Goal: Task Accomplishment & Management: Manage account settings

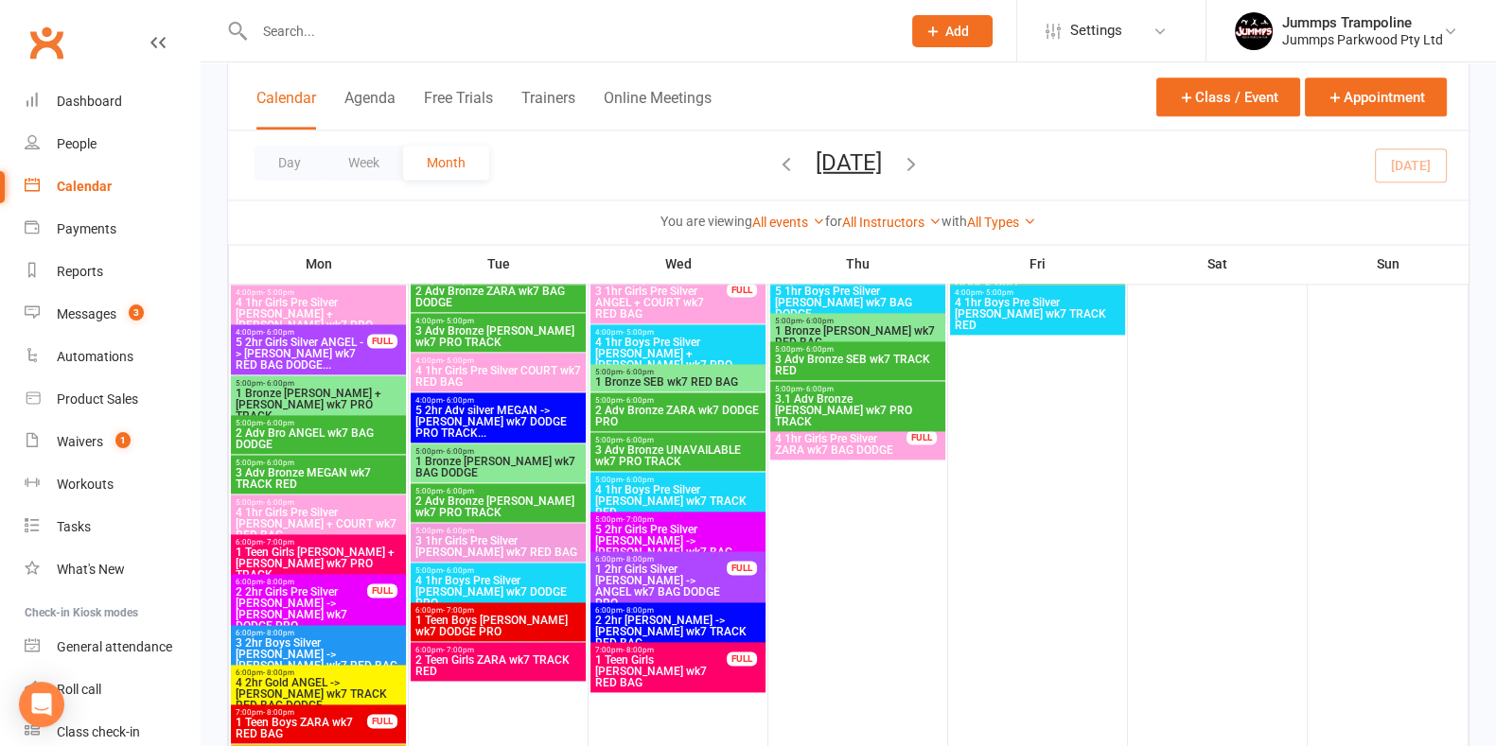
scroll to position [3190, 0]
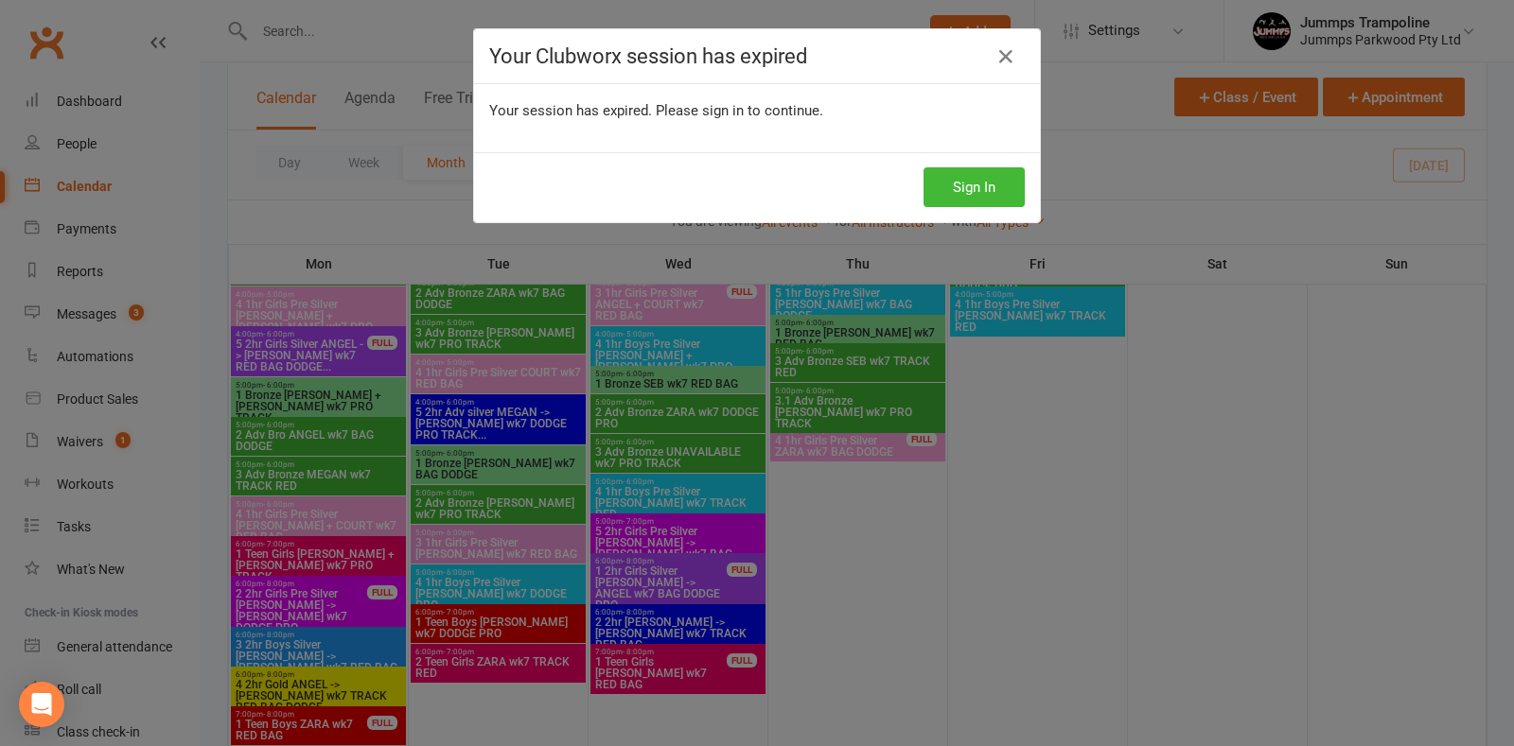
click at [733, 492] on div "Your Clubworx session has expired Your session has expired. Please sign in to c…" at bounding box center [757, 373] width 1514 height 746
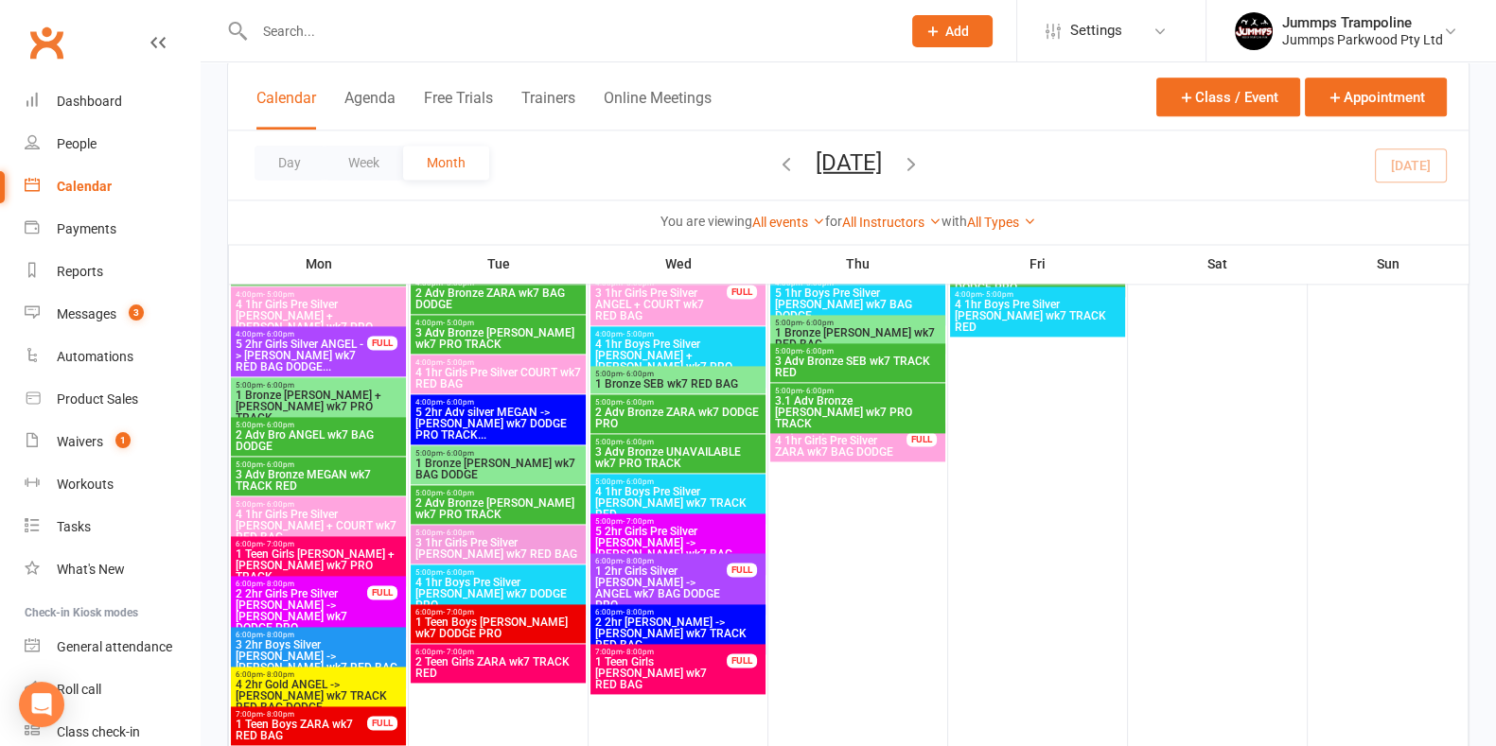
click at [722, 490] on span "4 1hr Boys Pre Silver [PERSON_NAME] wk7 TRACK RED" at bounding box center [677, 503] width 167 height 34
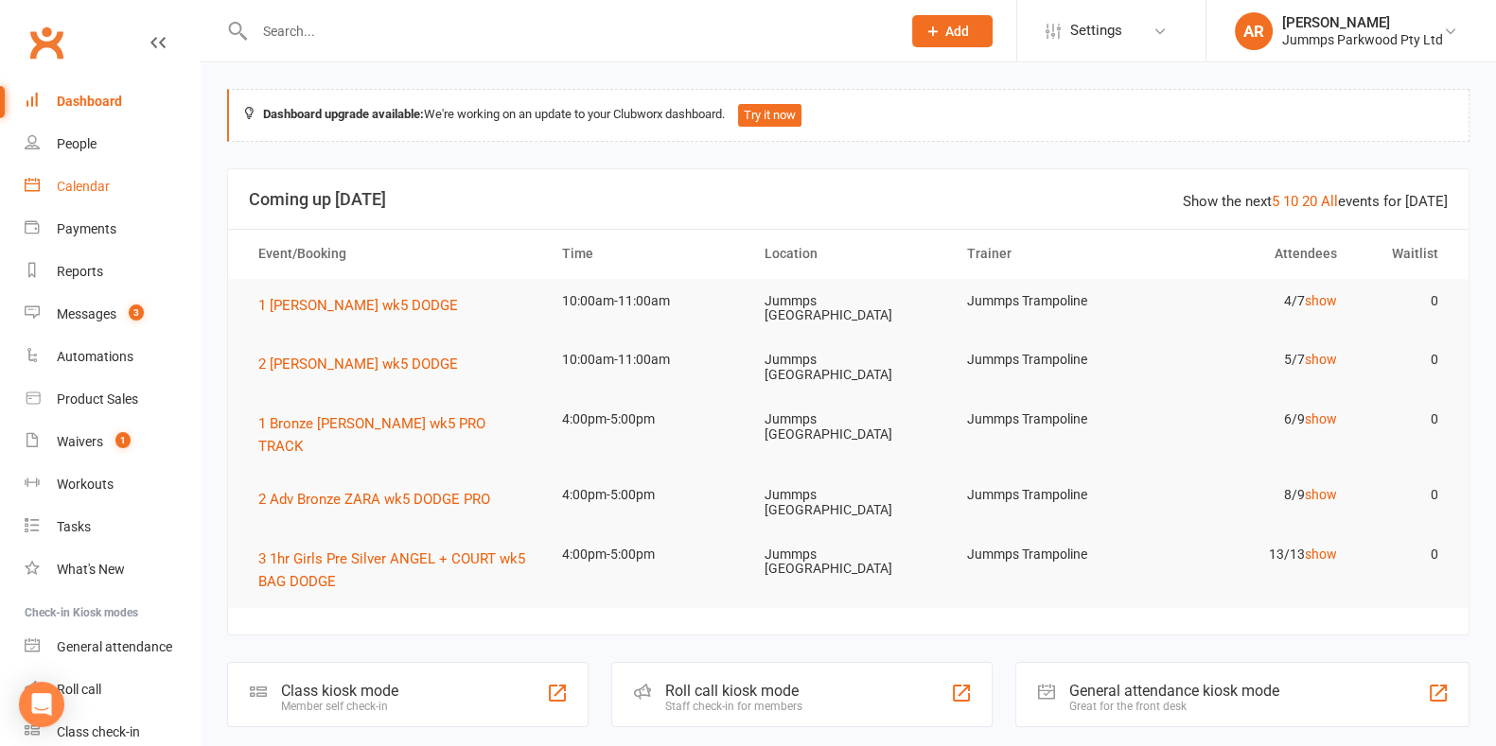
click at [85, 181] on div "Calendar" at bounding box center [83, 186] width 53 height 15
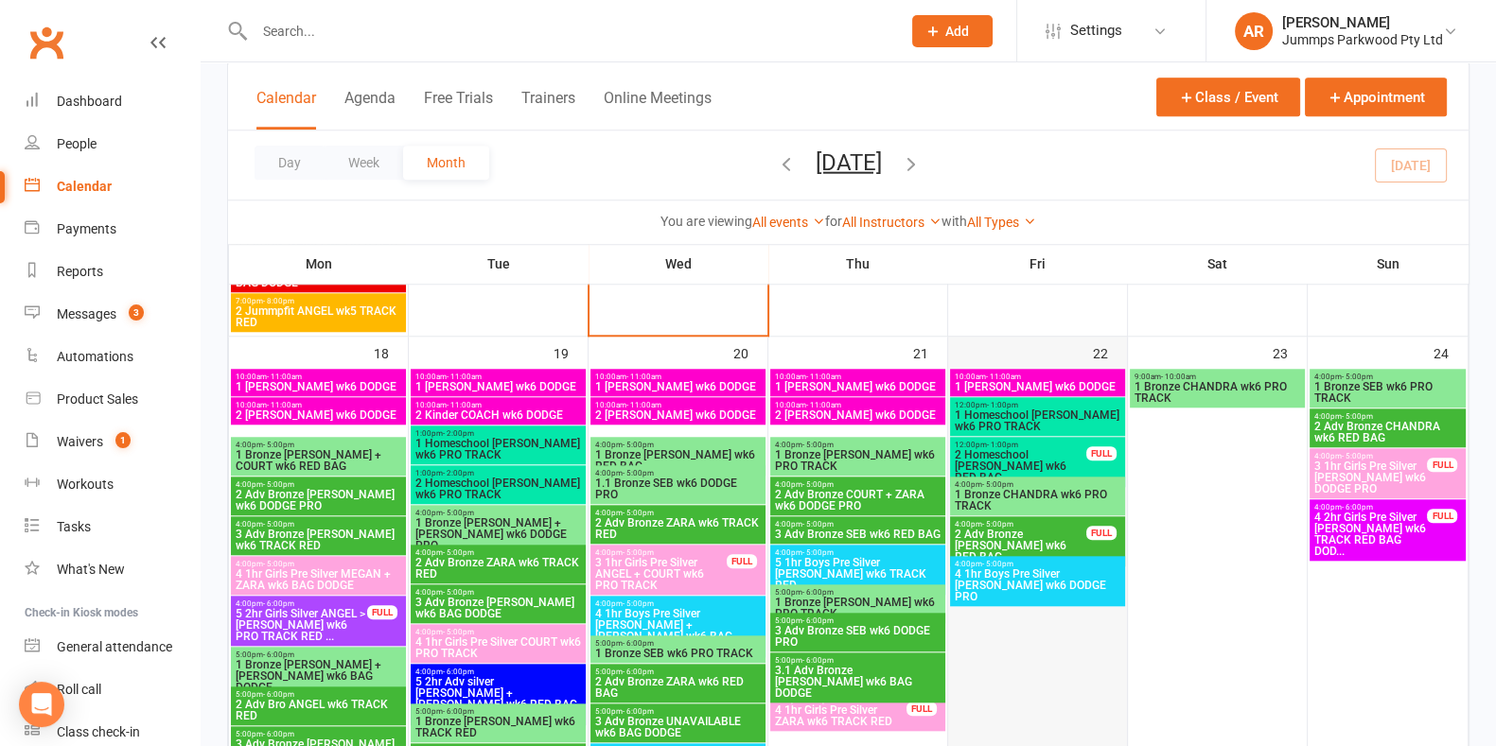
scroll to position [2227, 0]
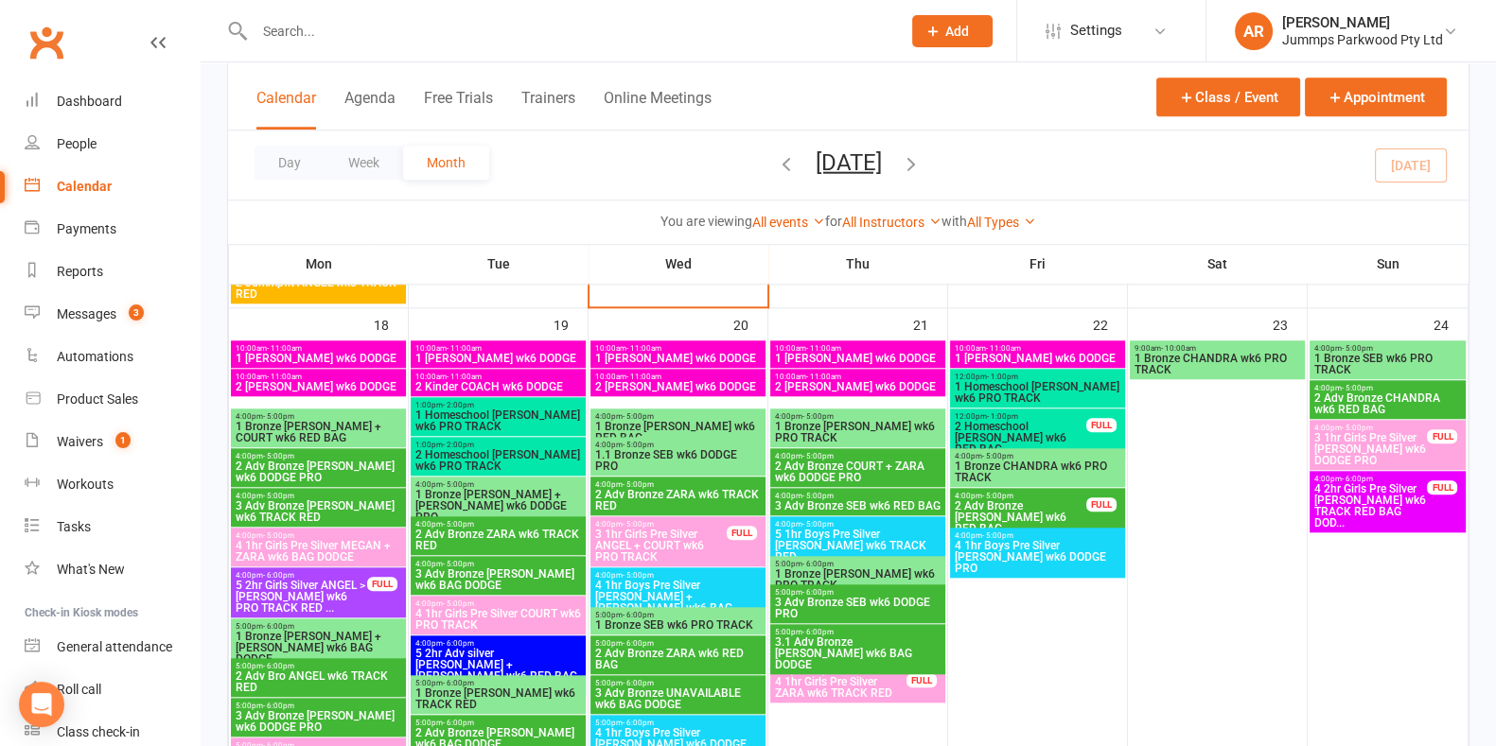
click at [736, 590] on span "4 1hr Boys Pre Silver [PERSON_NAME] + [PERSON_NAME] wk6 BAG DODGE" at bounding box center [677, 602] width 167 height 45
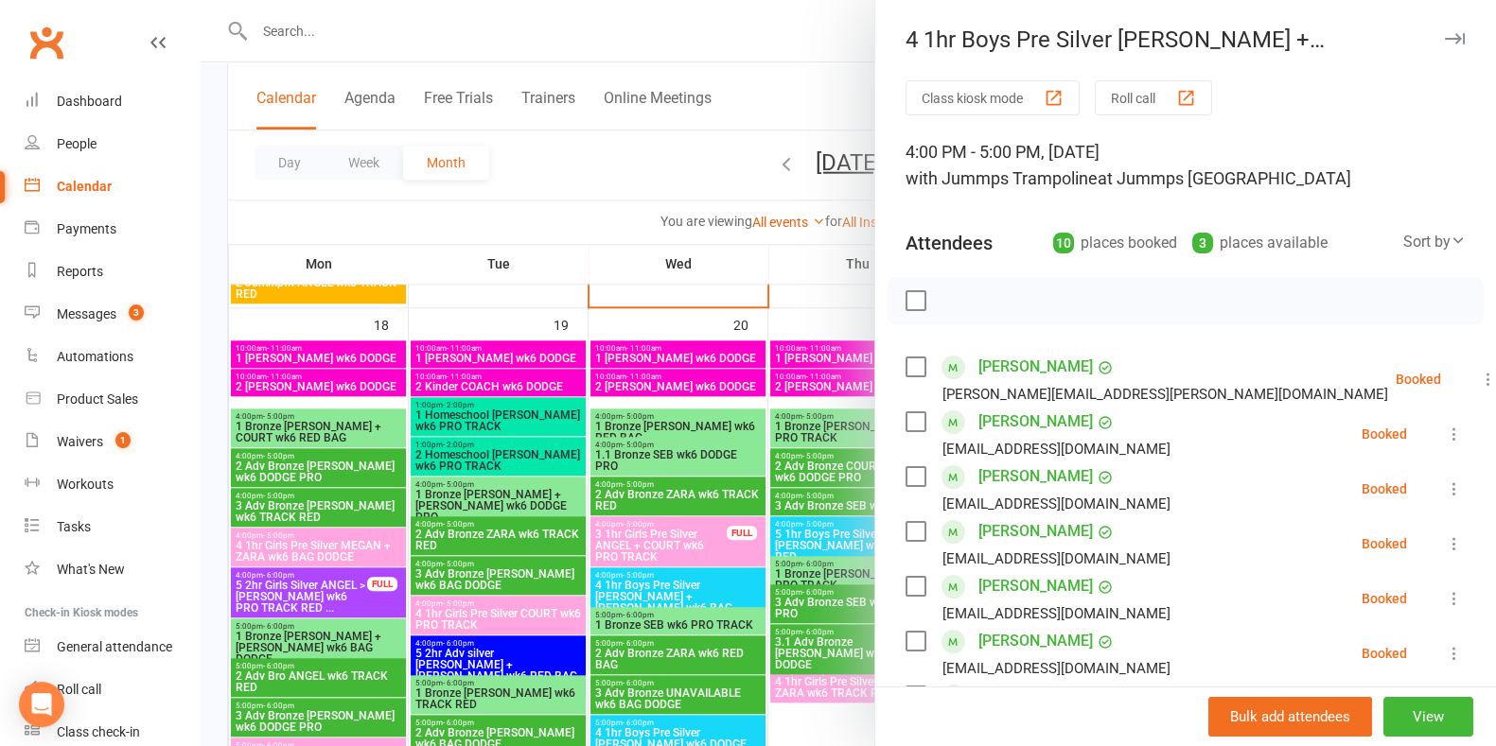
click at [637, 185] on div at bounding box center [848, 373] width 1295 height 746
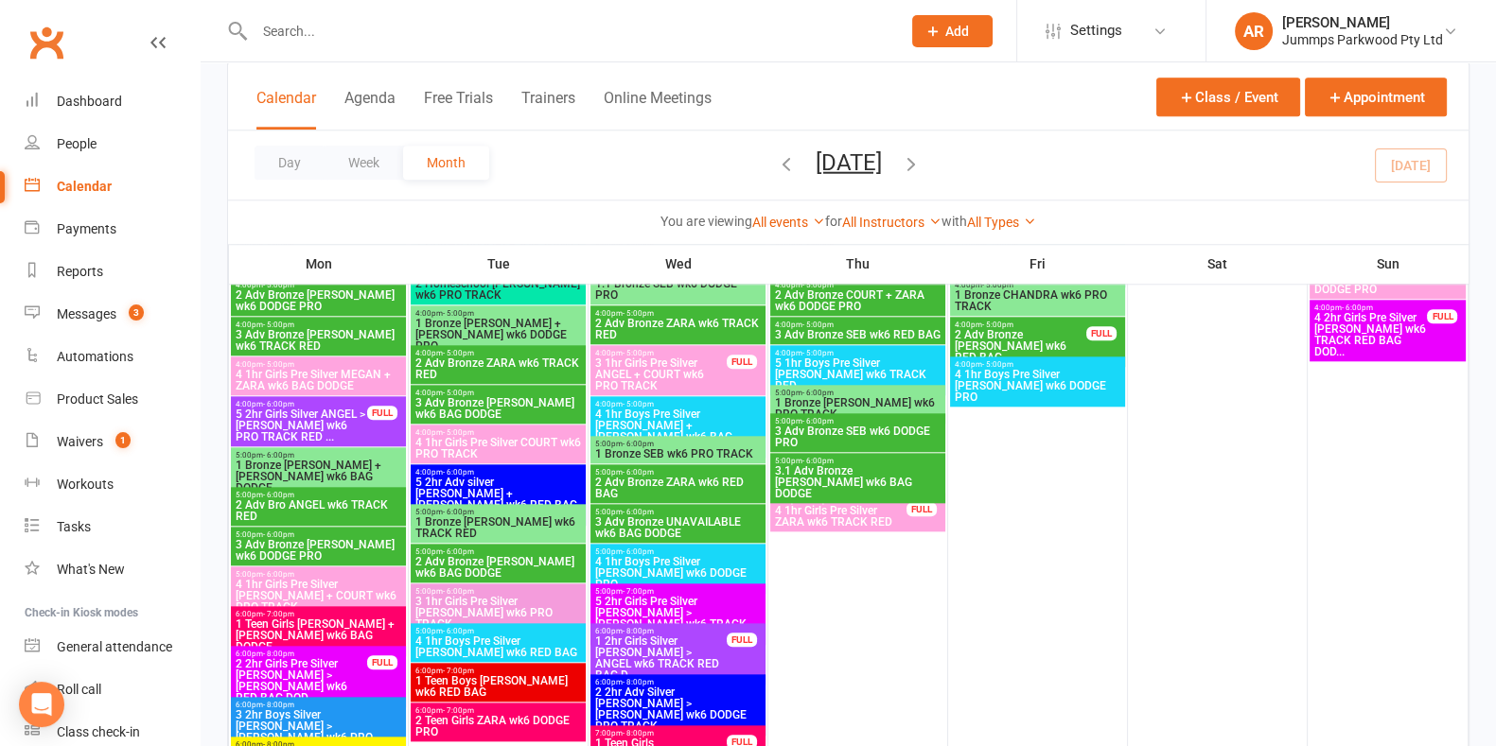
scroll to position [2422, 0]
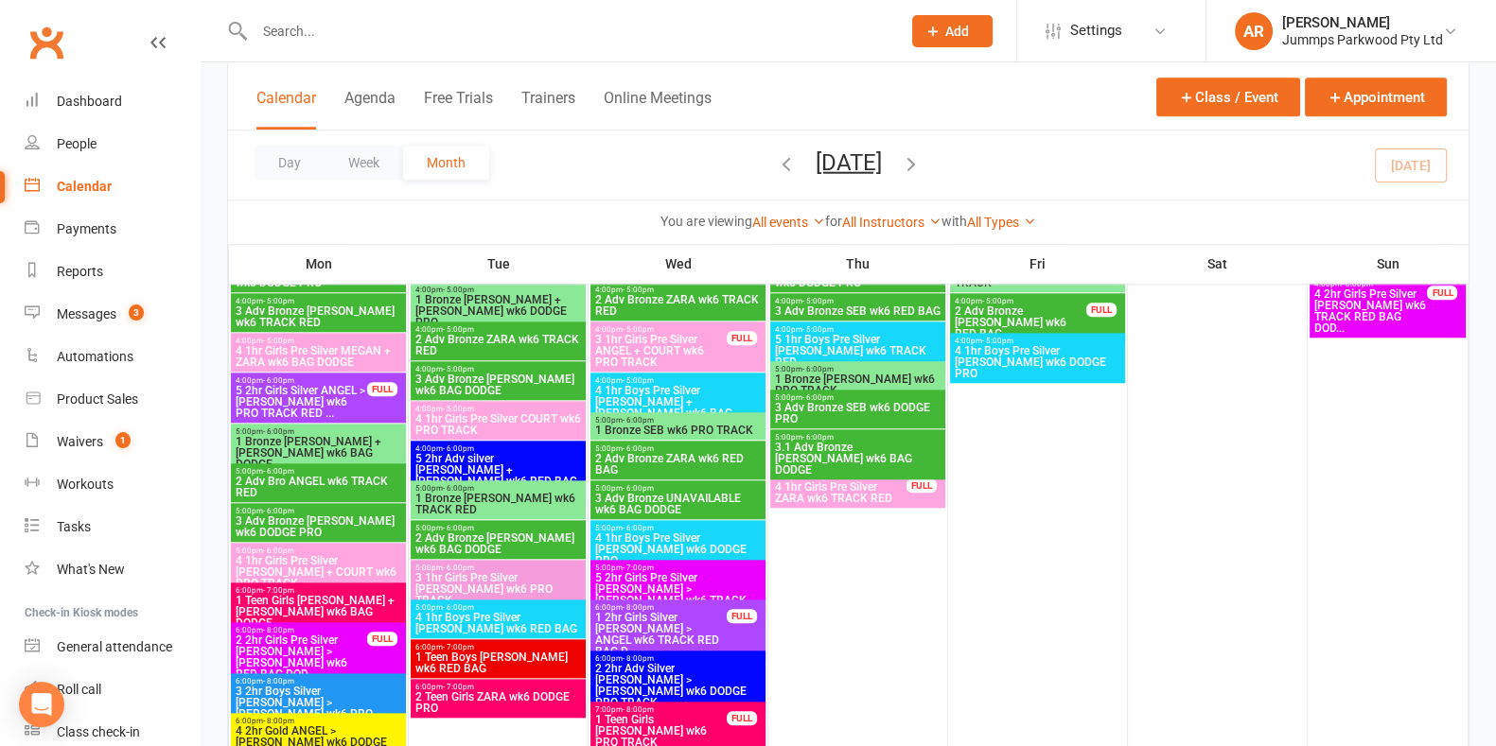
click at [712, 536] on span "4 1hr Boys Pre Silver [PERSON_NAME] wk6 DODGE PRO" at bounding box center [677, 550] width 167 height 34
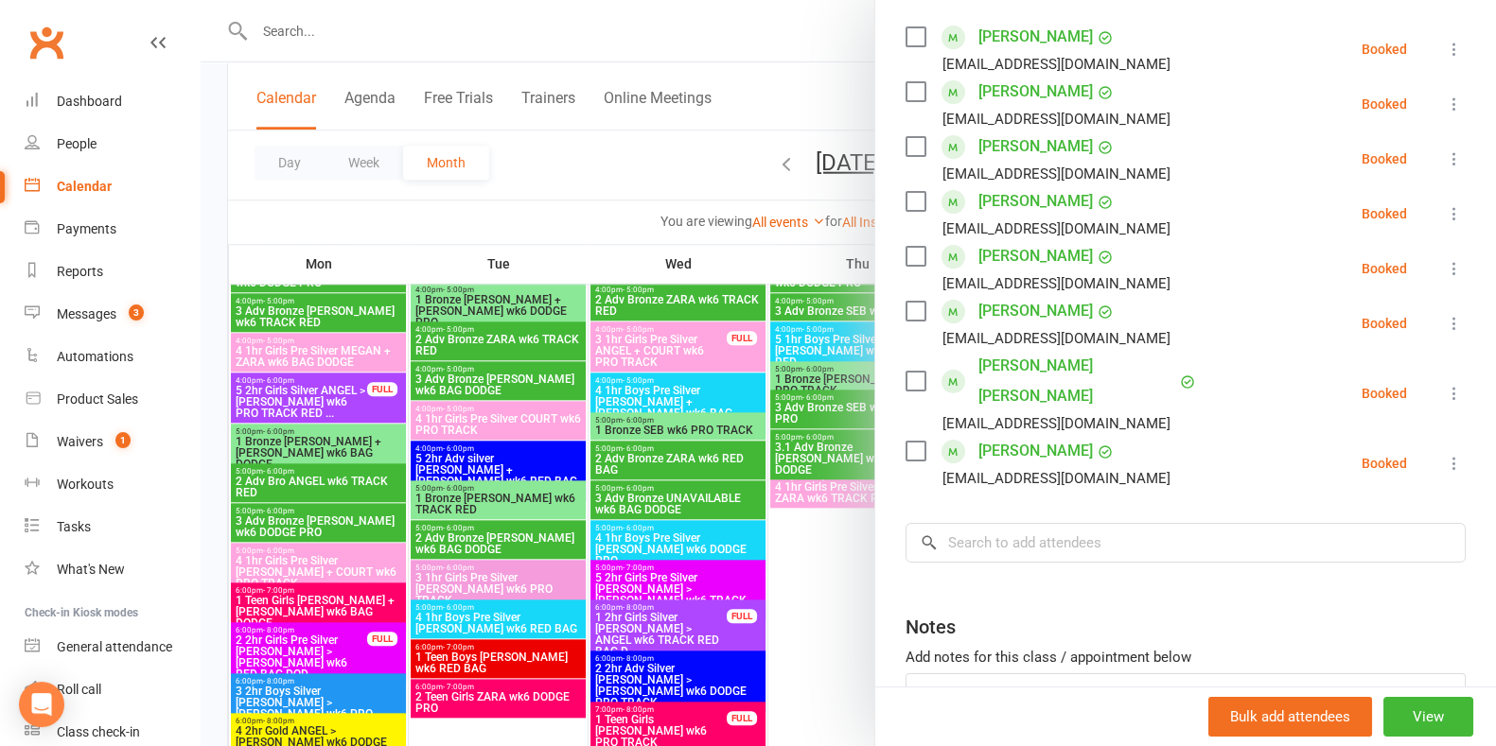
scroll to position [331, 0]
drag, startPoint x: 648, startPoint y: 163, endPoint x: 729, endPoint y: 549, distance: 394.3
click at [729, 549] on div at bounding box center [848, 373] width 1295 height 746
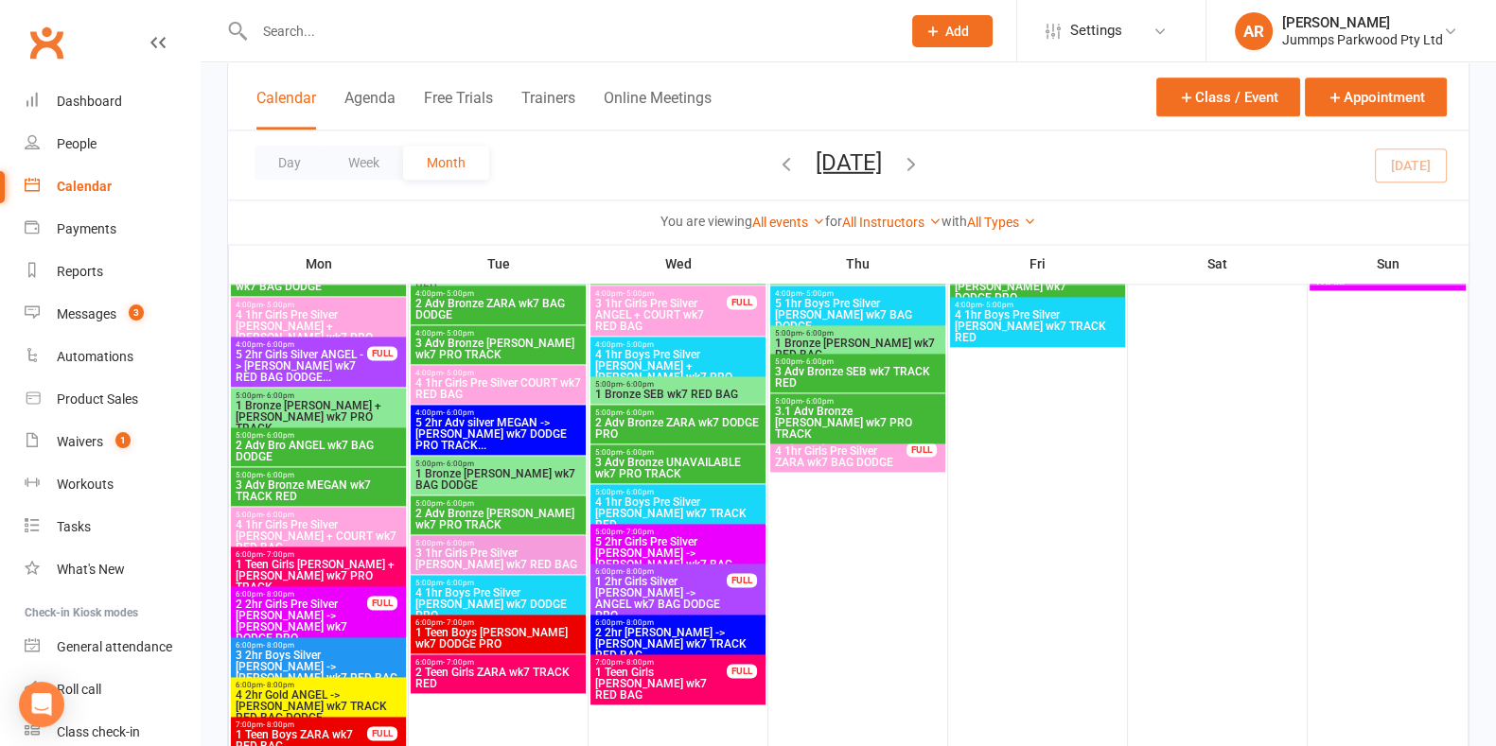
scroll to position [3188, 0]
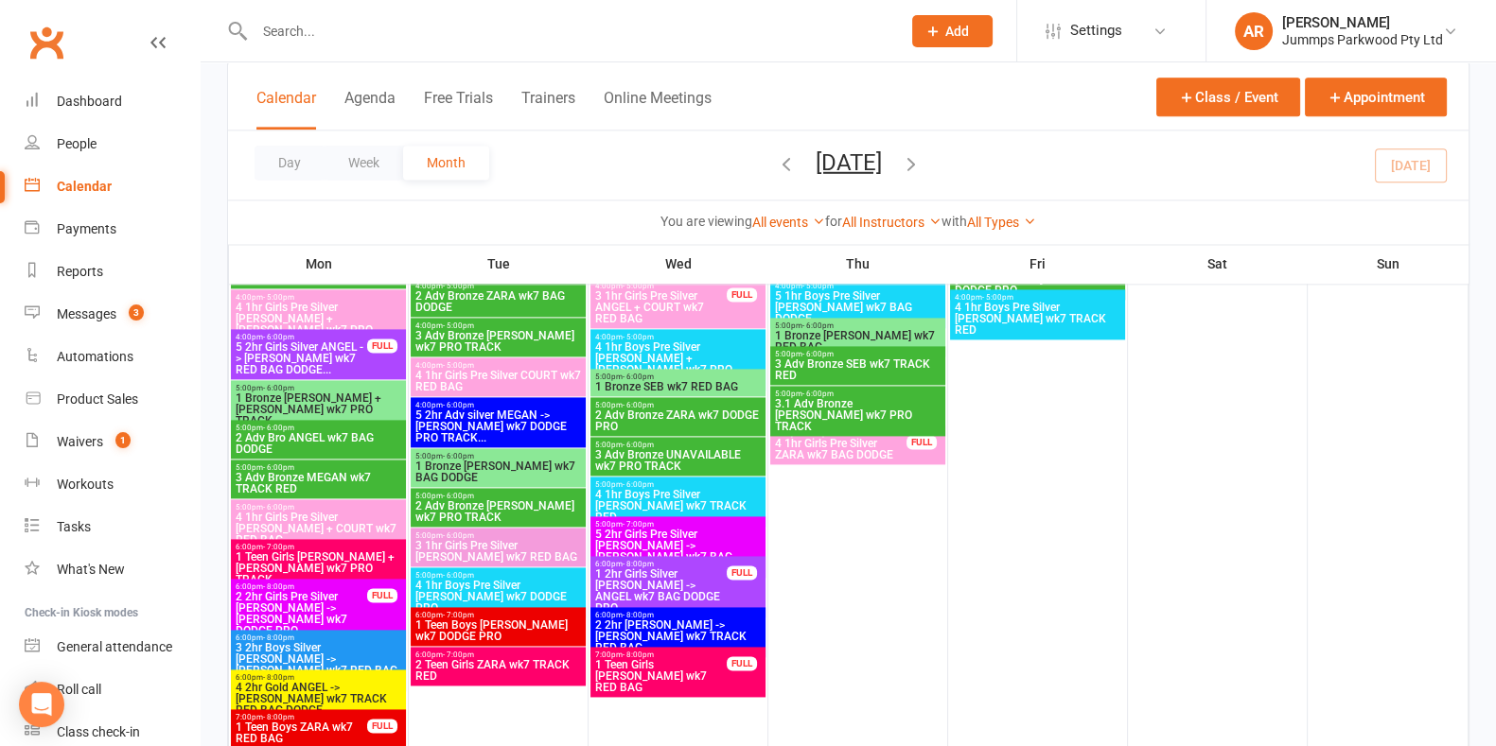
click at [727, 498] on span "4 1hr Boys Pre Silver [PERSON_NAME] wk7 TRACK RED" at bounding box center [677, 506] width 167 height 34
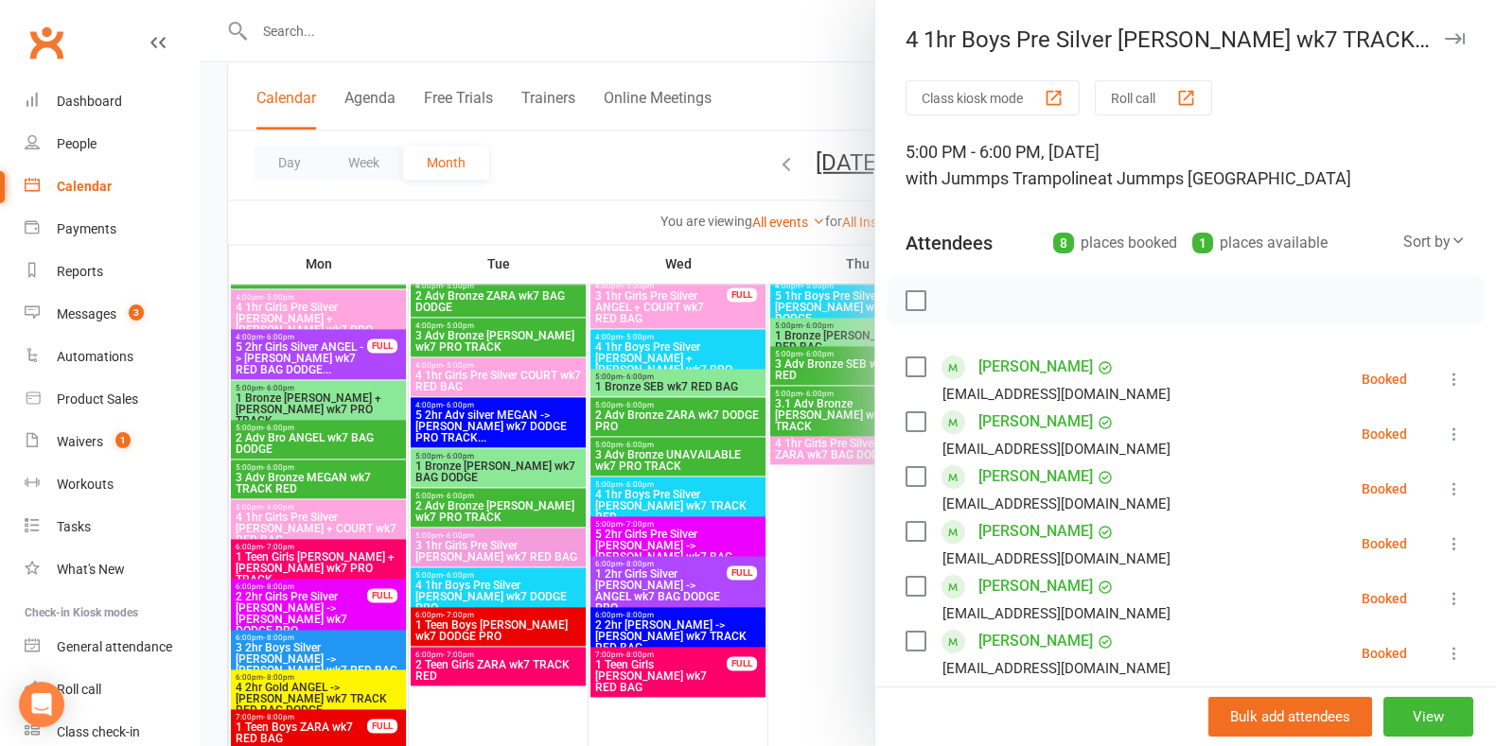
click at [577, 202] on div at bounding box center [848, 373] width 1295 height 746
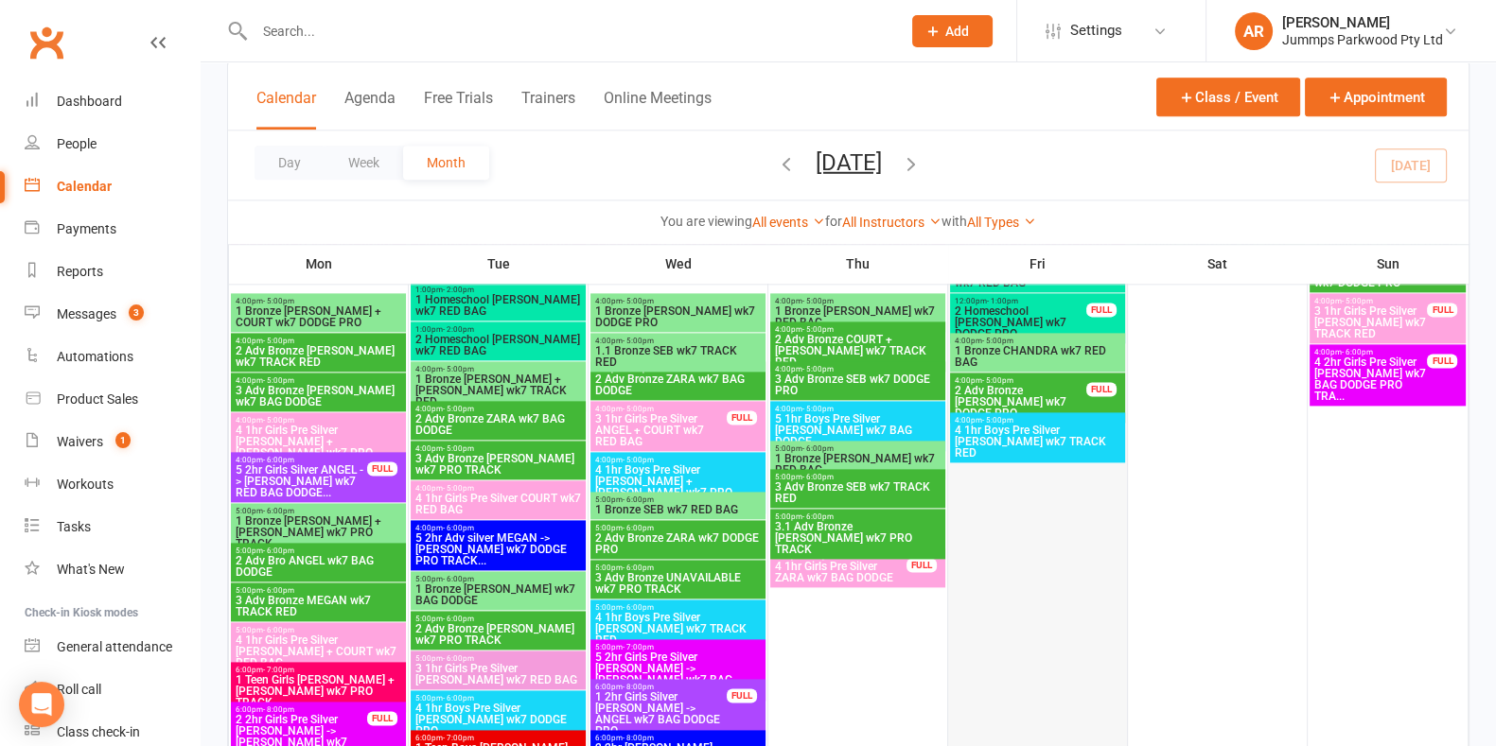
scroll to position [3058, 0]
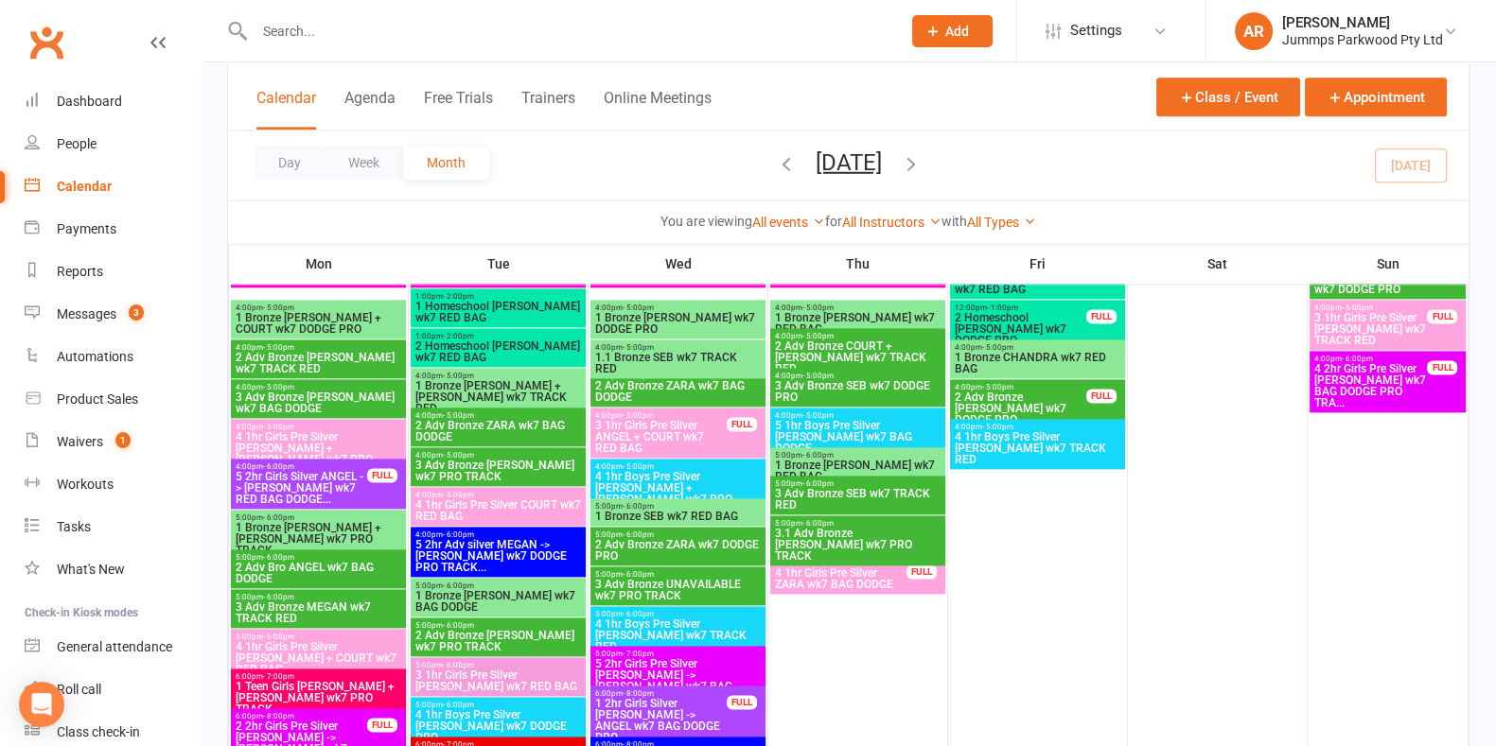
click at [679, 629] on span "4 1hr Boys Pre Silver [PERSON_NAME] wk7 TRACK RED" at bounding box center [677, 636] width 167 height 34
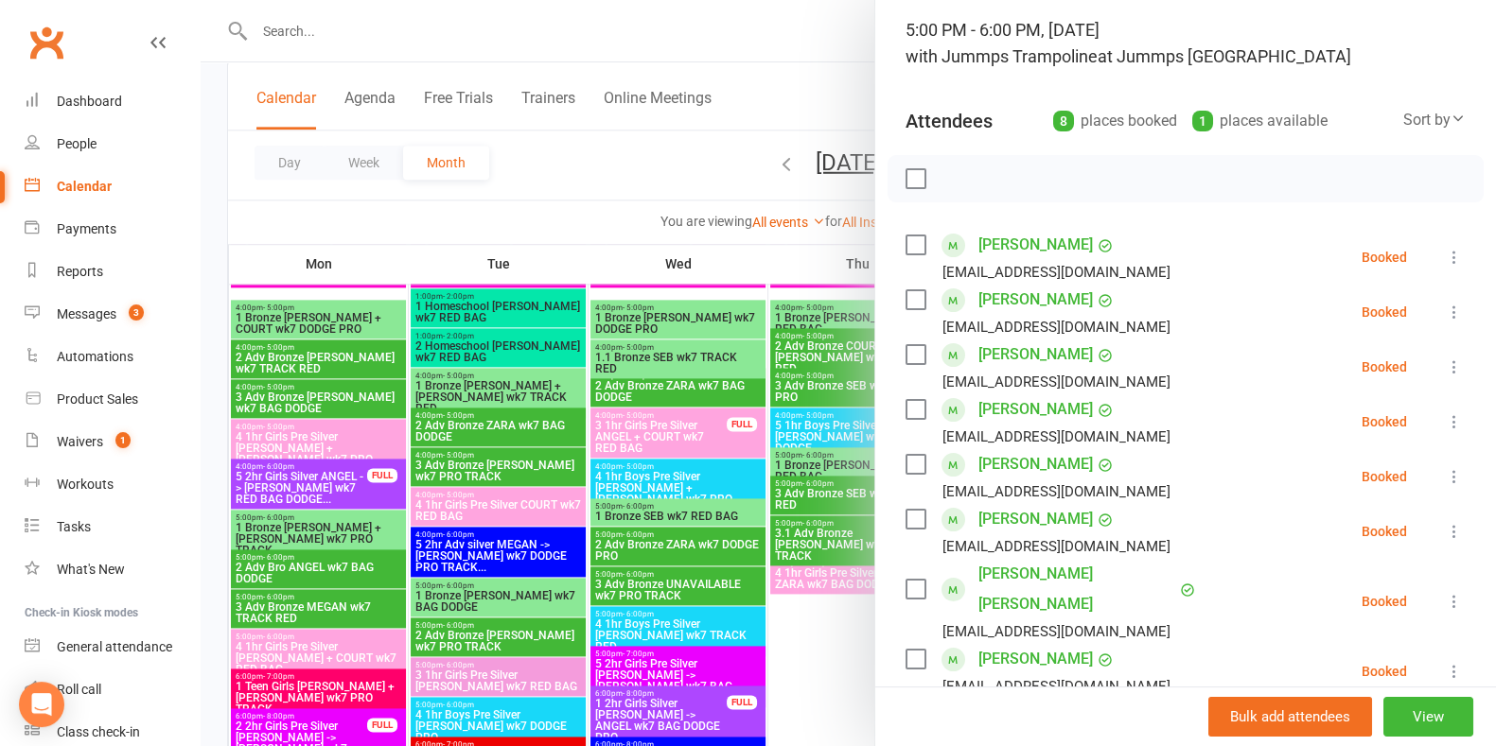
scroll to position [132, 0]
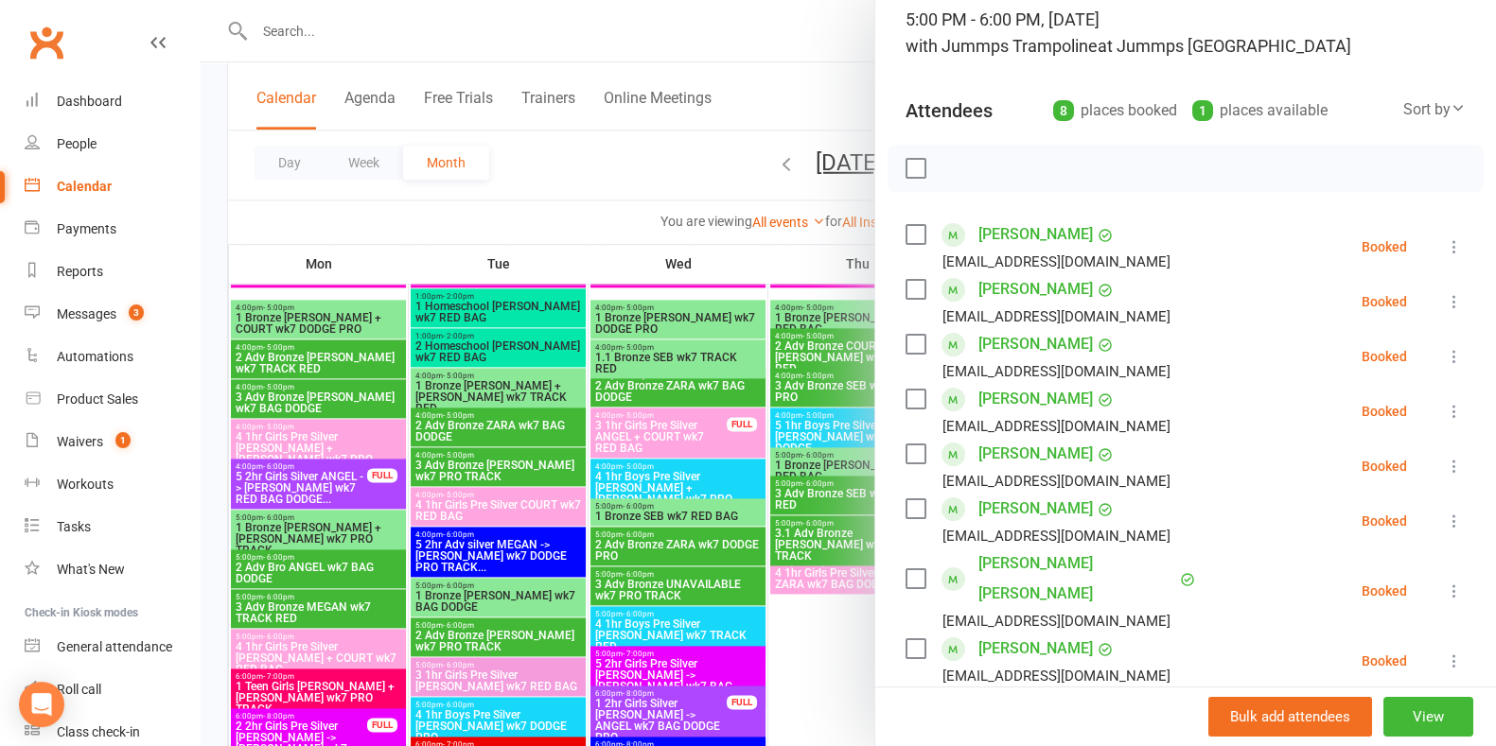
click at [620, 140] on div at bounding box center [848, 373] width 1295 height 746
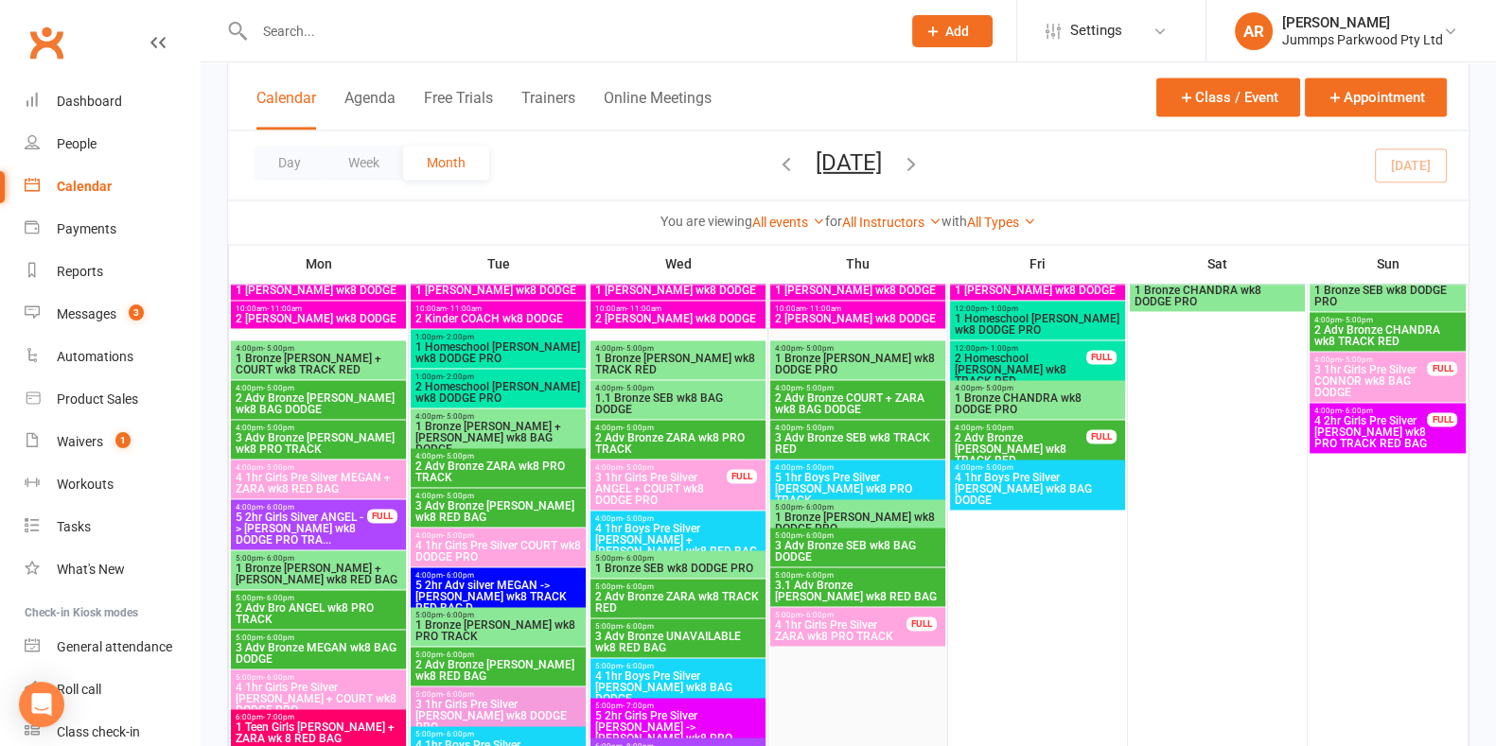
scroll to position [3740, 0]
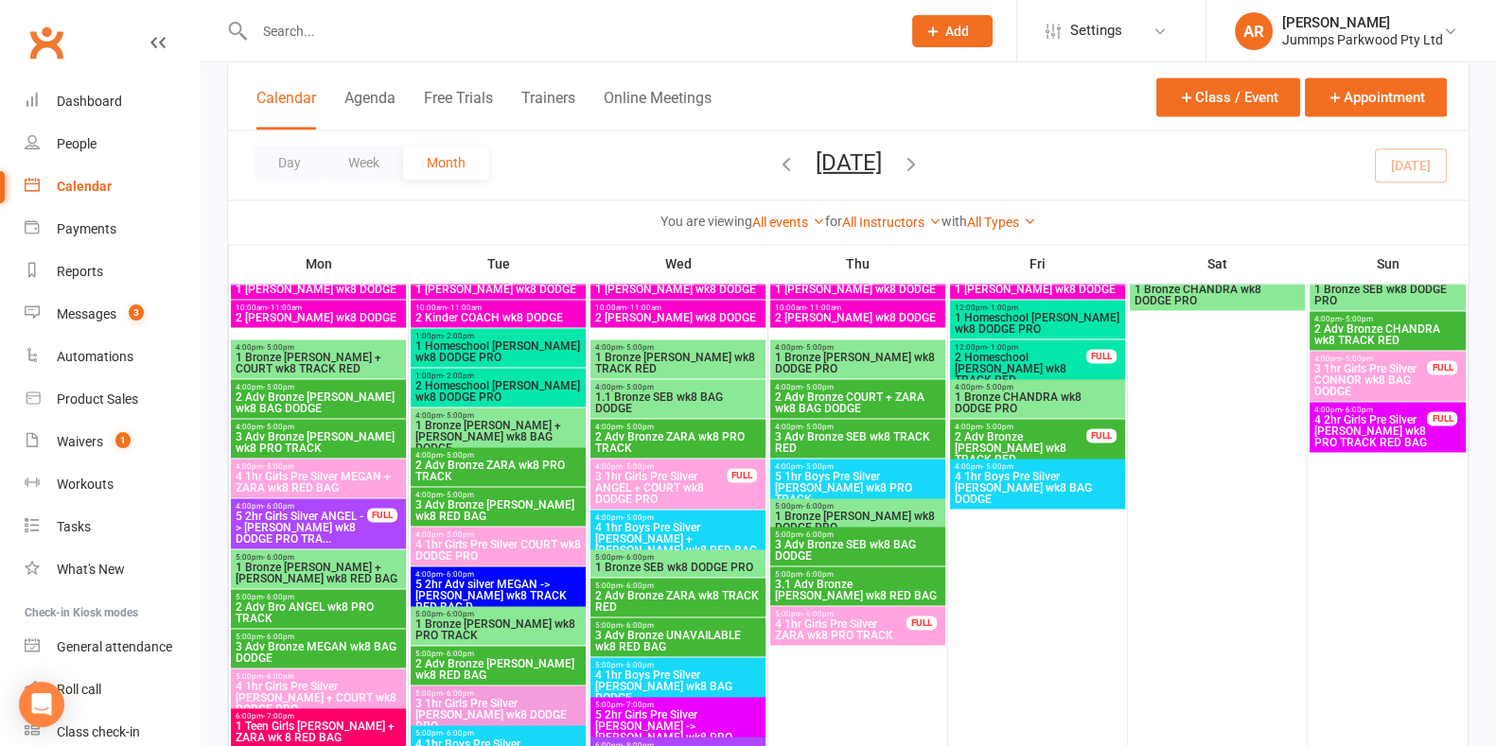
drag, startPoint x: 554, startPoint y: 45, endPoint x: 551, endPoint y: 24, distance: 22.1
click at [551, 24] on div at bounding box center [557, 30] width 660 height 61
click at [551, 24] on input "text" at bounding box center [568, 31] width 639 height 26
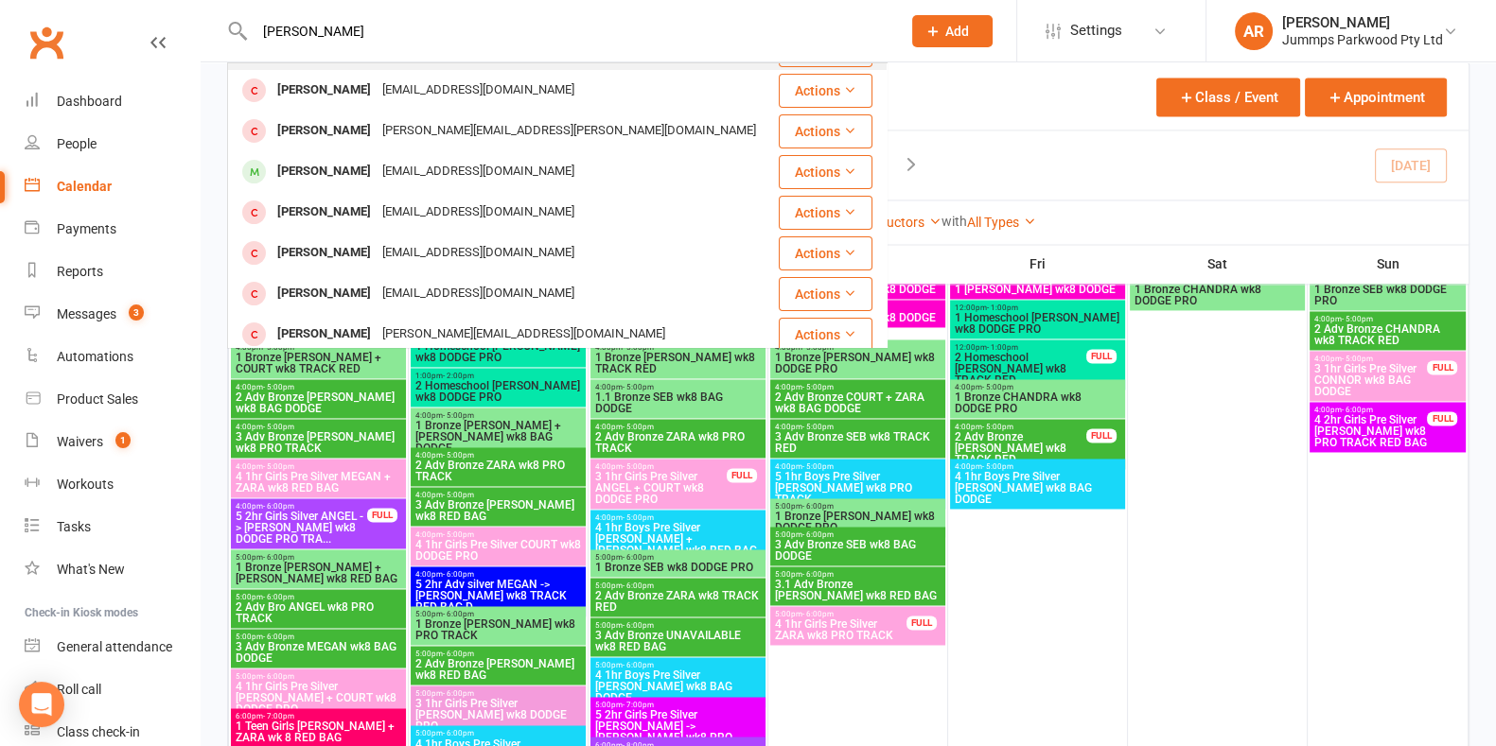
scroll to position [238, 0]
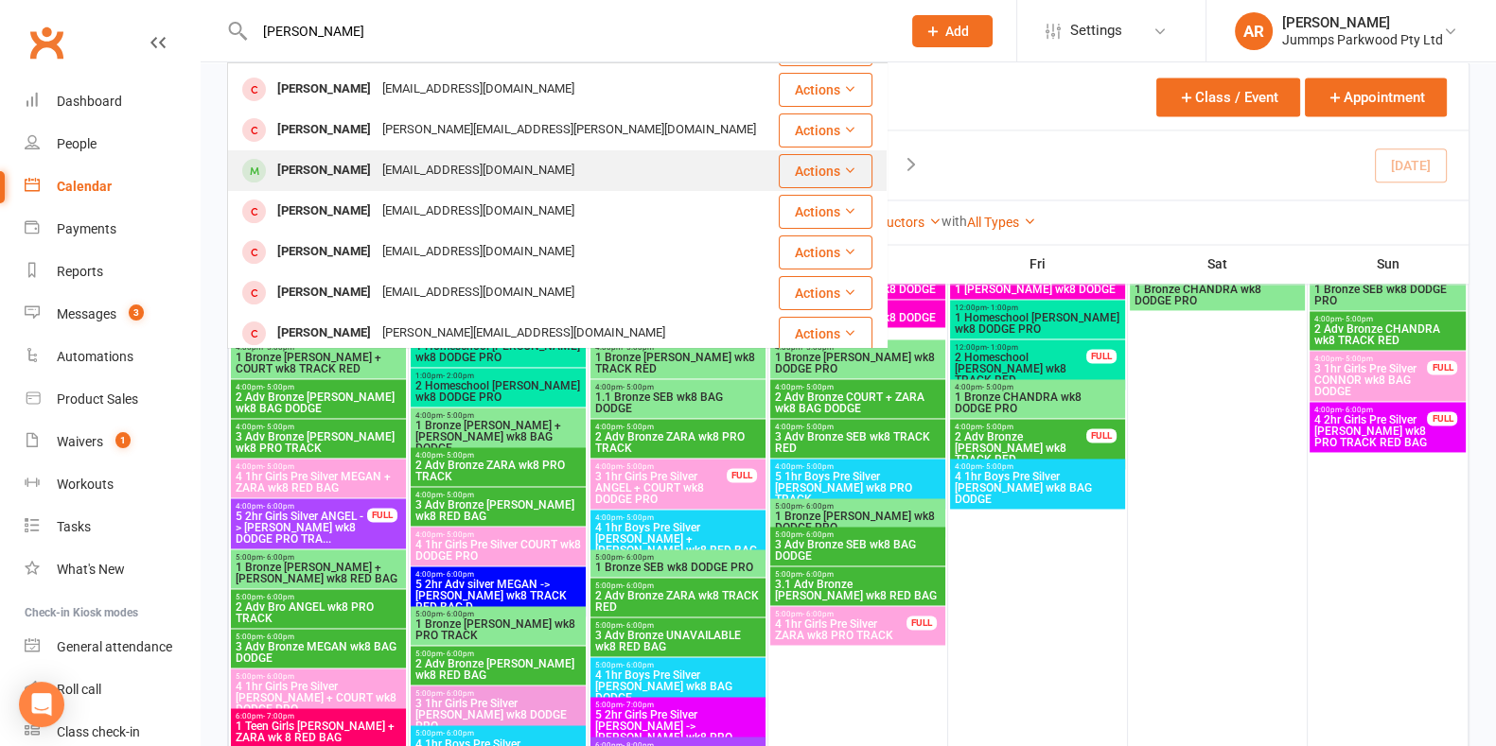
type input "[PERSON_NAME]"
click at [420, 174] on div "[EMAIL_ADDRESS][DOMAIN_NAME]" at bounding box center [478, 170] width 203 height 27
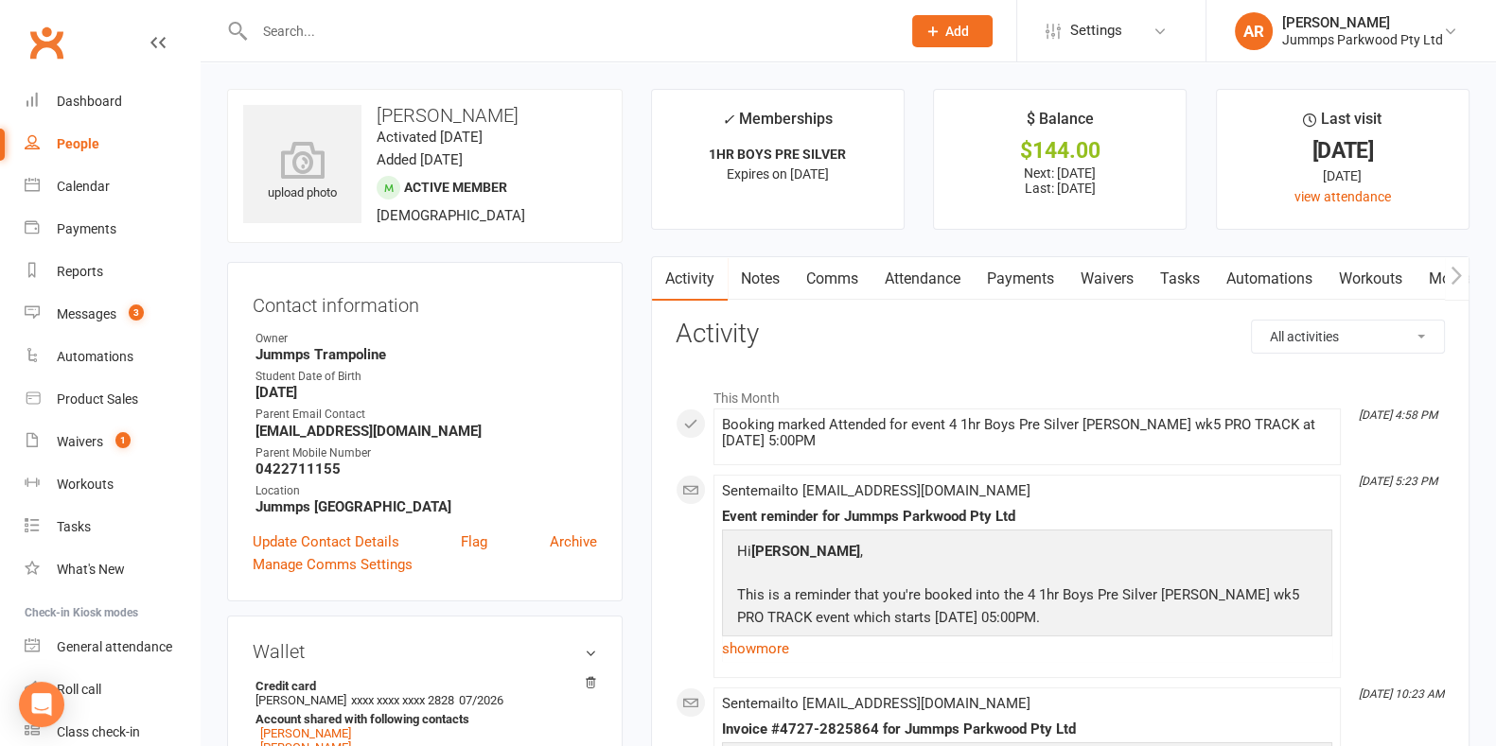
click at [938, 288] on link "Attendance" at bounding box center [922, 279] width 102 height 44
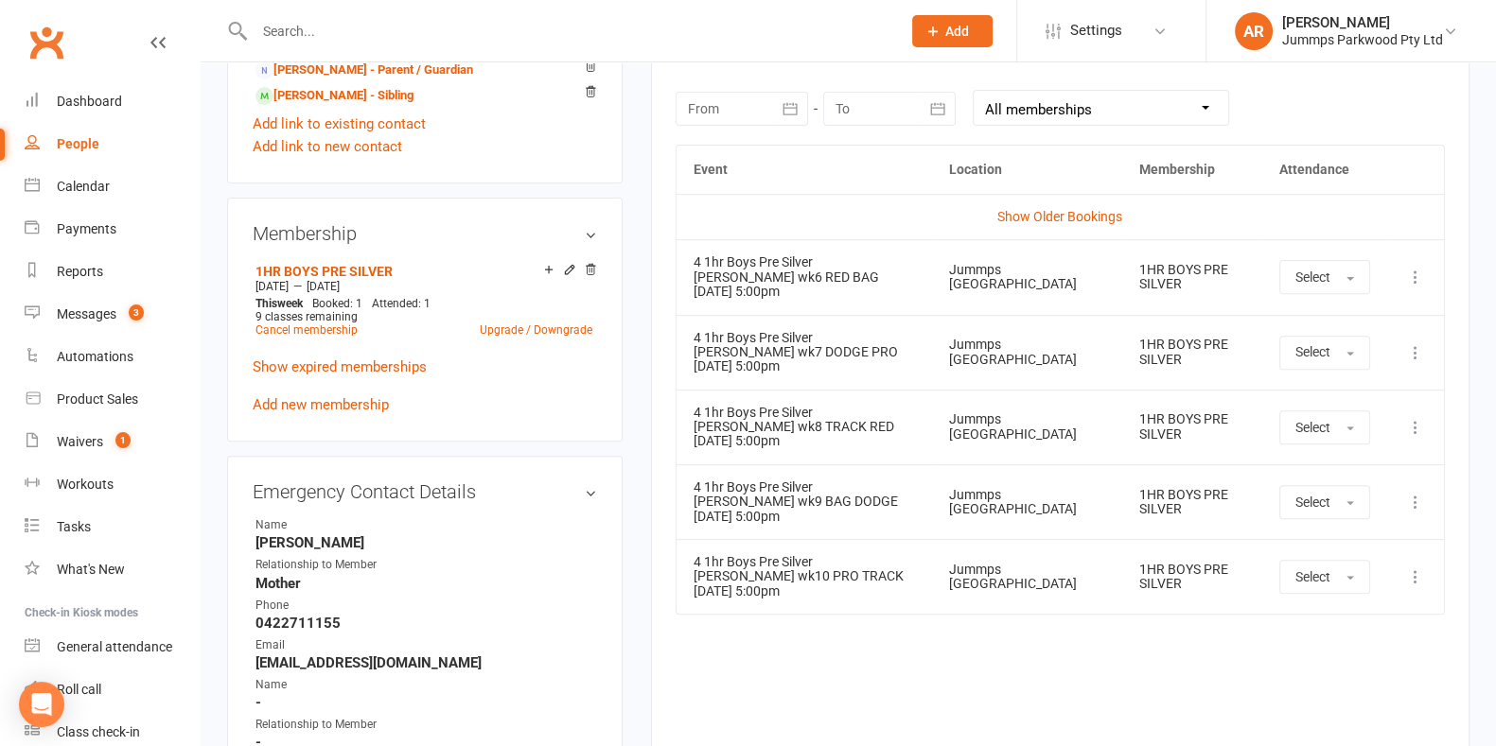
scroll to position [860, 0]
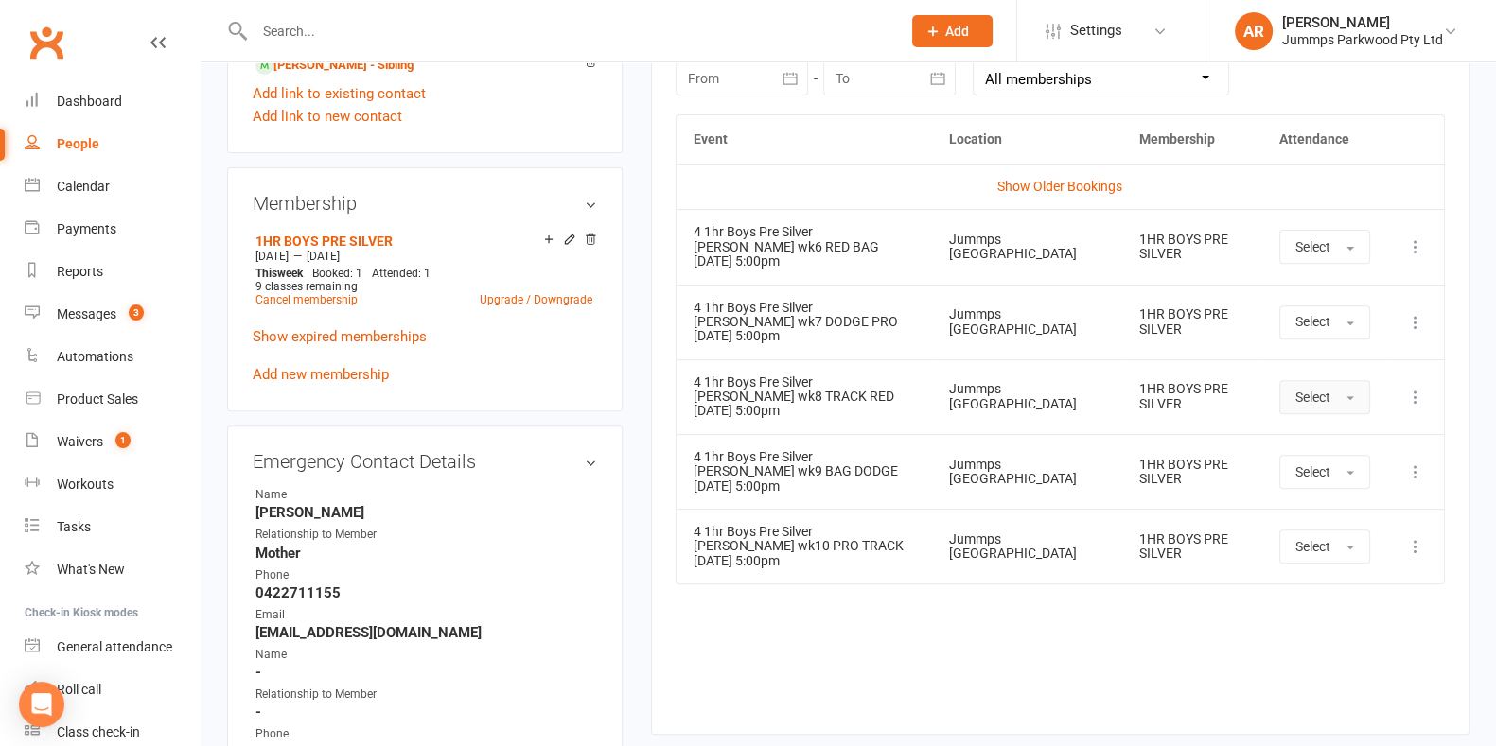
click at [1329, 390] on span "Select" at bounding box center [1312, 397] width 35 height 15
click at [1318, 482] on span "Absent" at bounding box center [1317, 477] width 44 height 17
click at [1318, 482] on button "Select" at bounding box center [1318, 472] width 91 height 34
click at [1325, 546] on span "Absent" at bounding box center [1311, 552] width 44 height 17
click at [1324, 546] on span "Select" at bounding box center [1306, 546] width 35 height 15
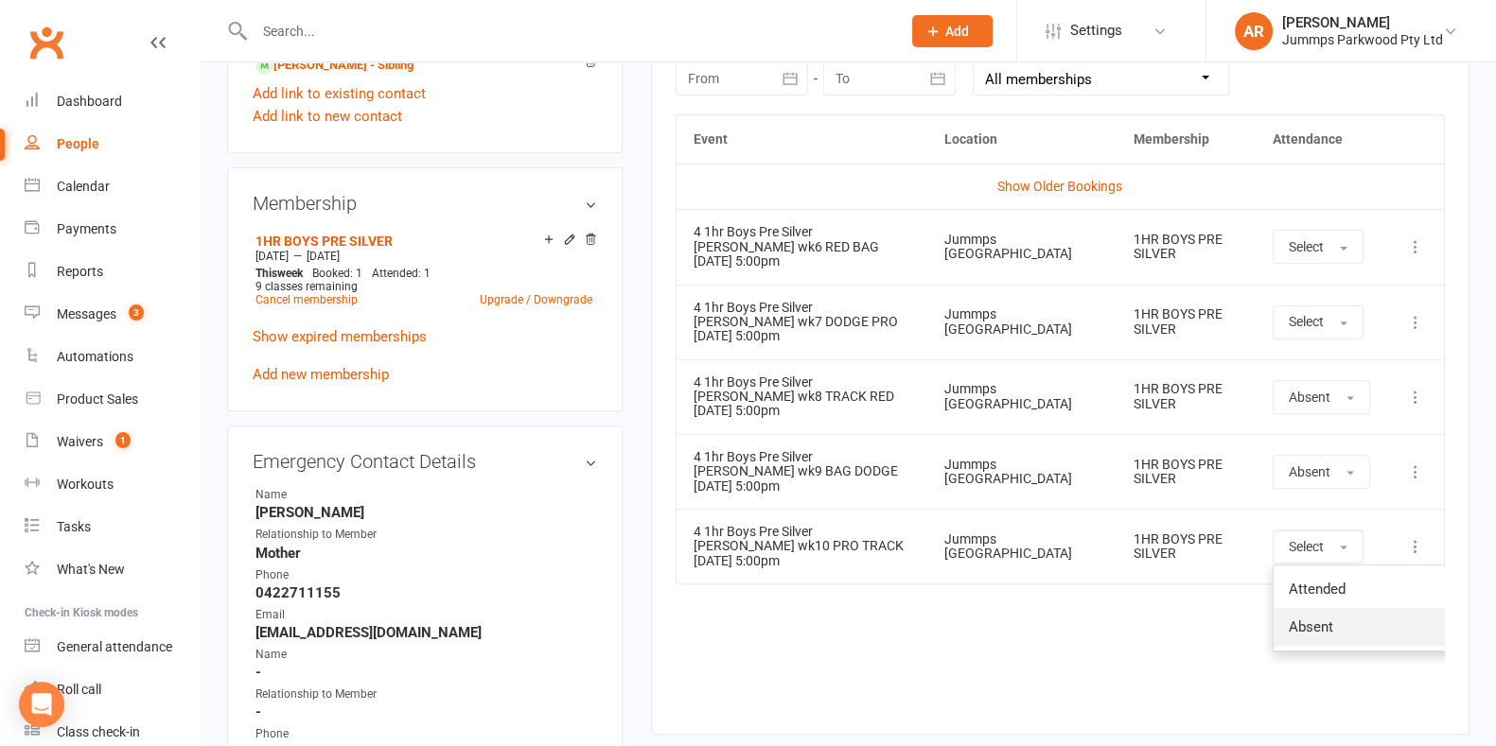
click at [1329, 619] on span "Absent" at bounding box center [1311, 627] width 44 height 17
click at [90, 189] on div "Calendar" at bounding box center [83, 186] width 53 height 15
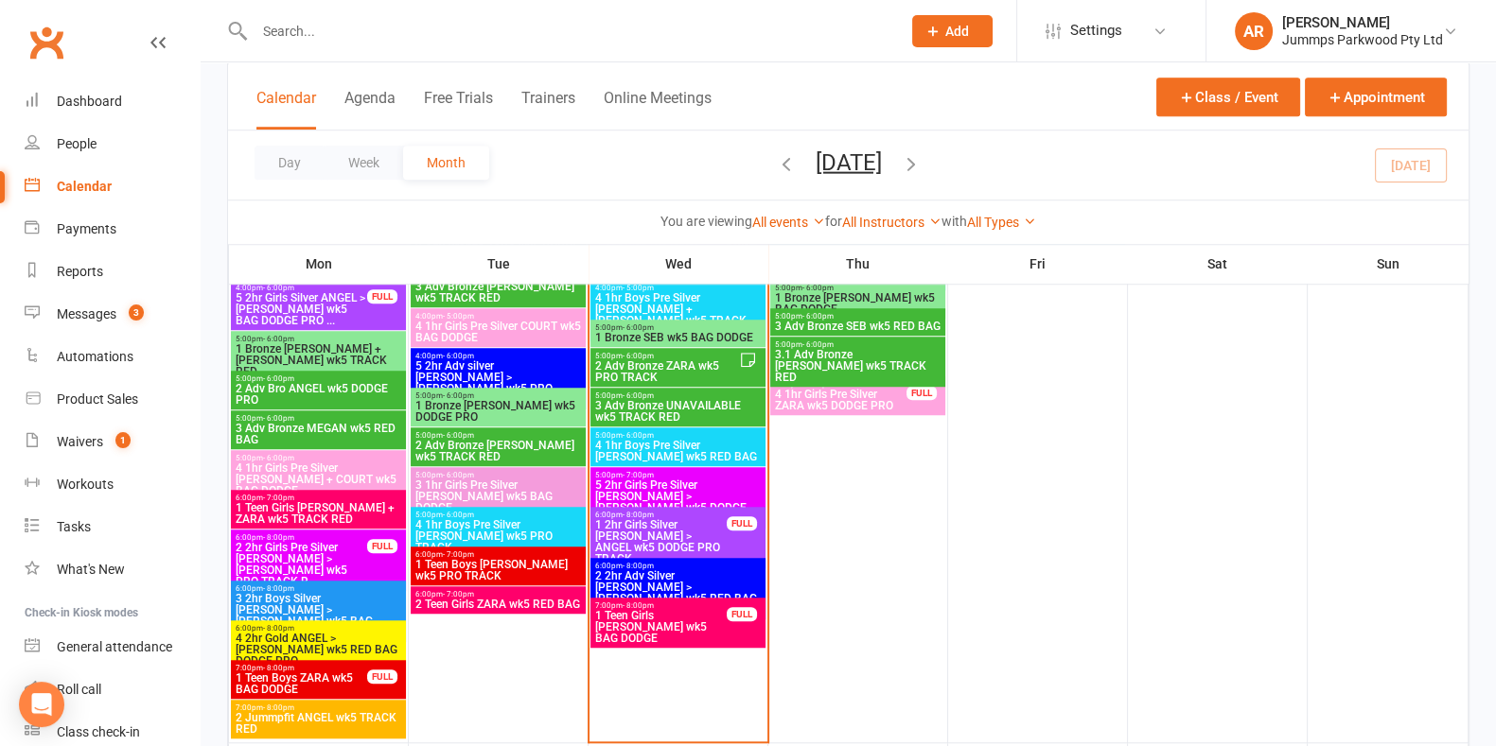
scroll to position [1792, 0]
click at [725, 448] on span "4 1hr Boys Pre Silver [PERSON_NAME] wk5 RED BAG" at bounding box center [677, 451] width 167 height 23
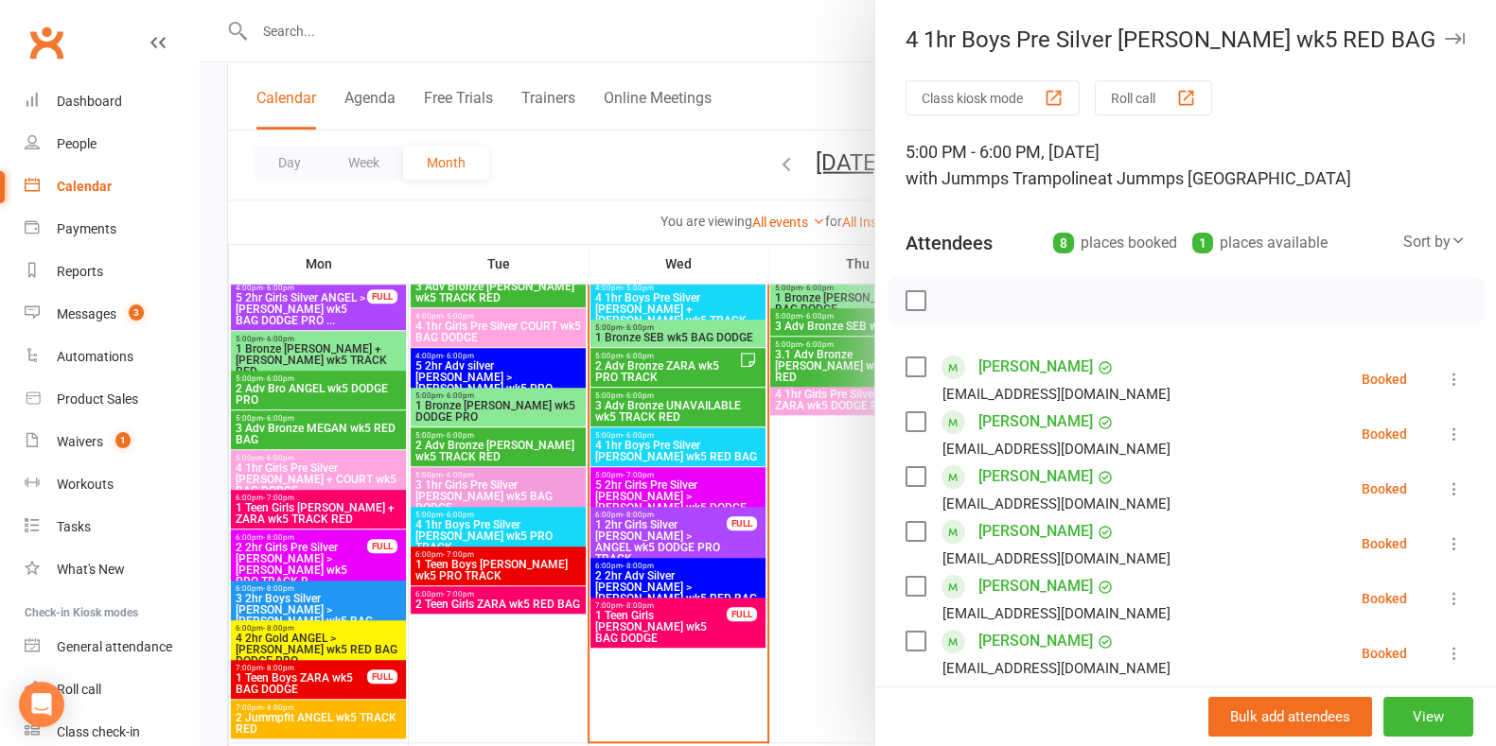
click at [646, 185] on div at bounding box center [848, 373] width 1295 height 746
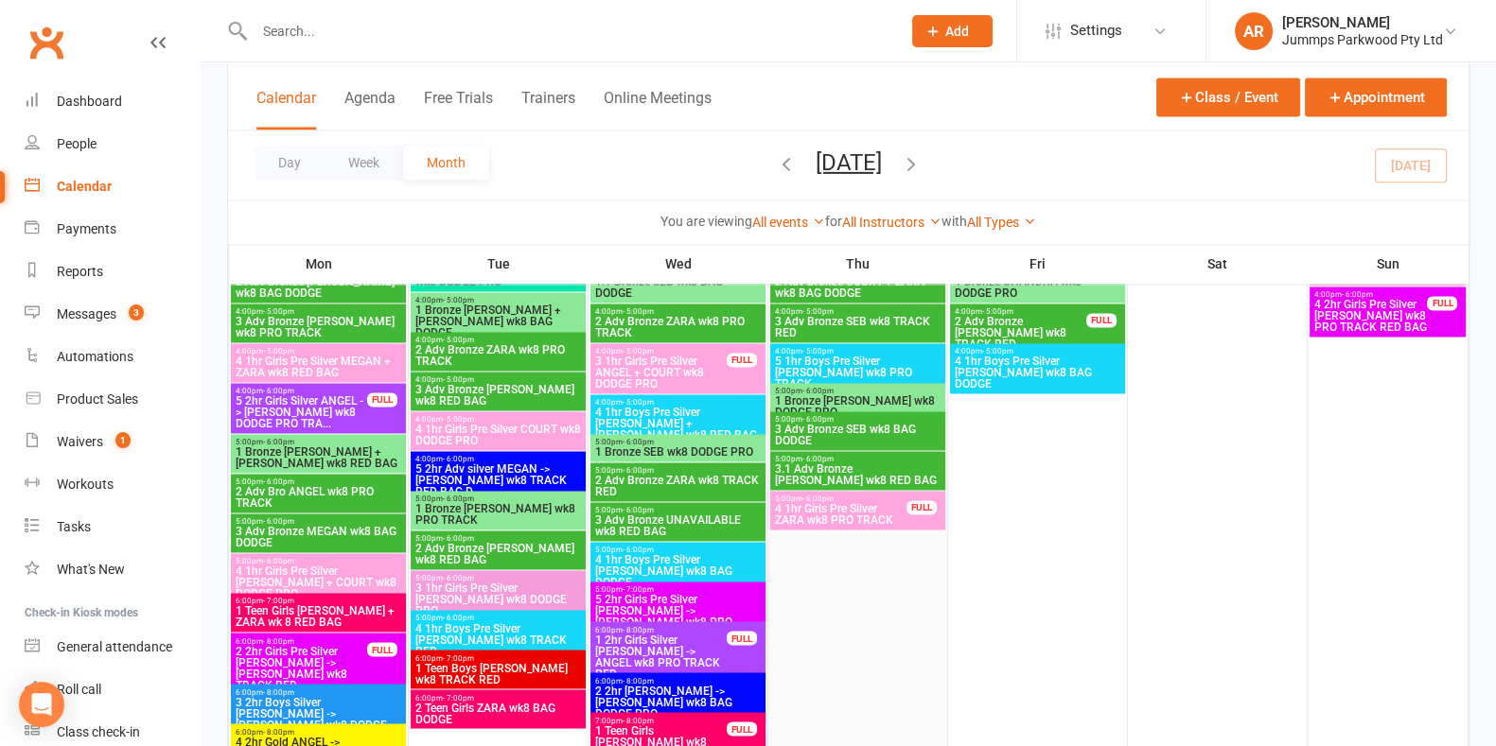
scroll to position [3941, 0]
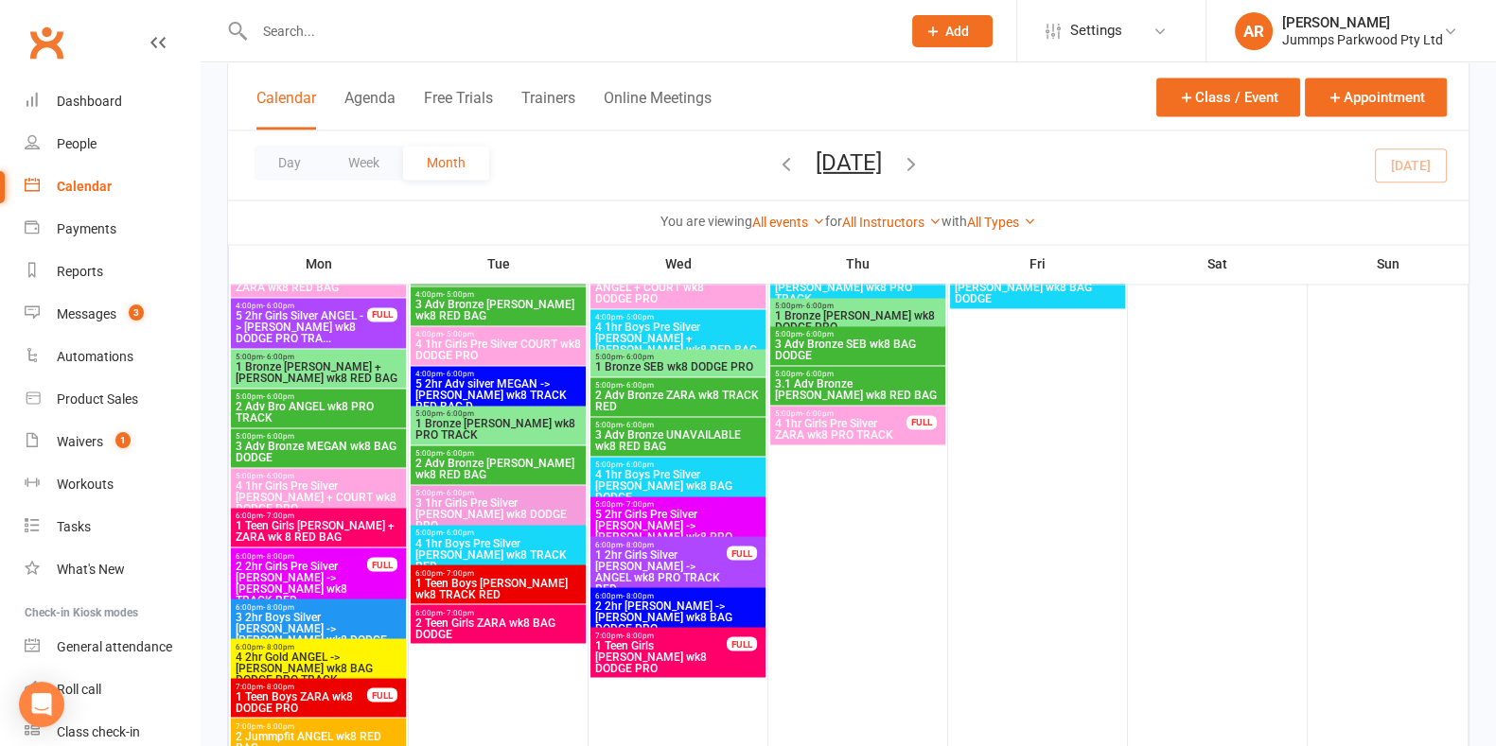
click at [730, 469] on span "4 1hr Boys Pre Silver [PERSON_NAME] wk8 BAG DODGE" at bounding box center [677, 486] width 167 height 34
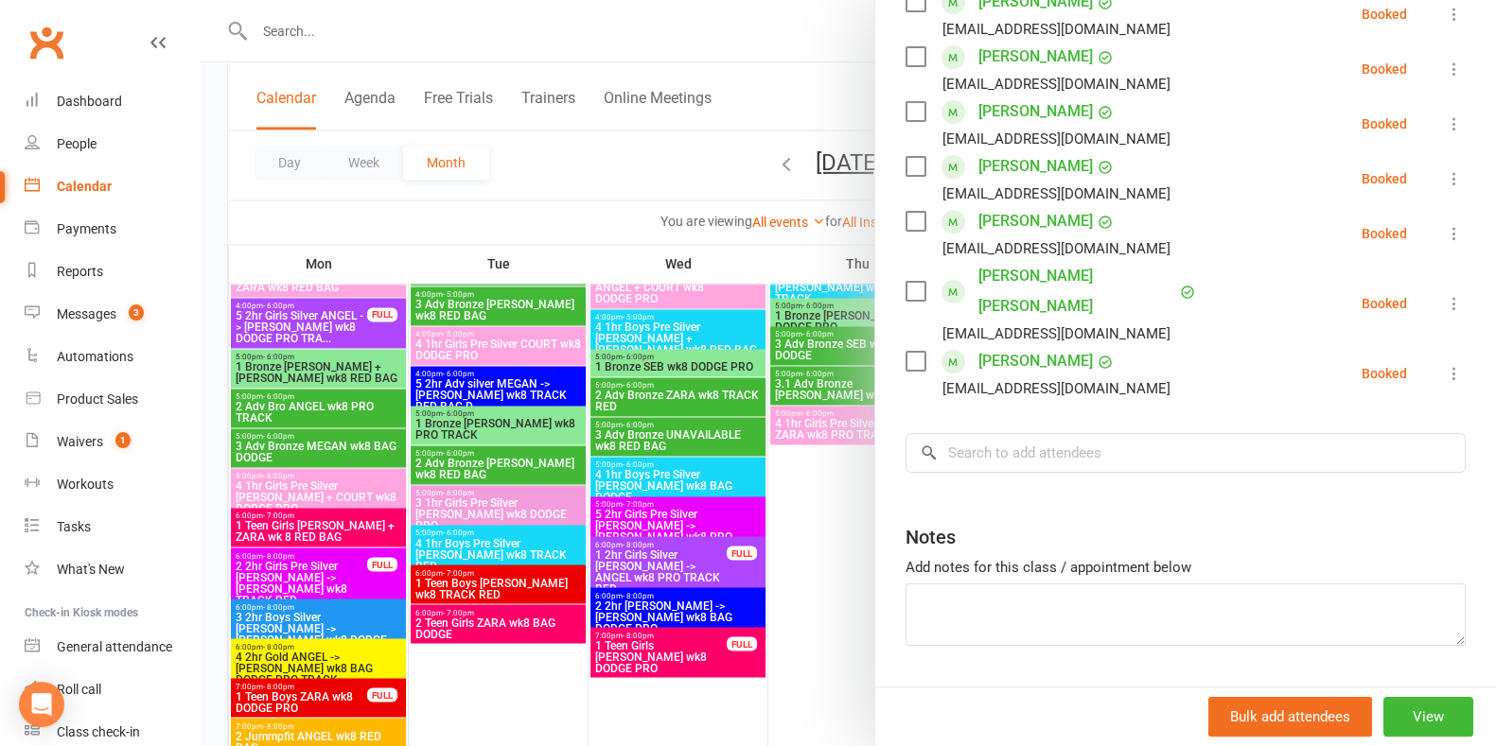
scroll to position [420, 0]
click at [1107, 433] on input "search" at bounding box center [1185, 453] width 560 height 40
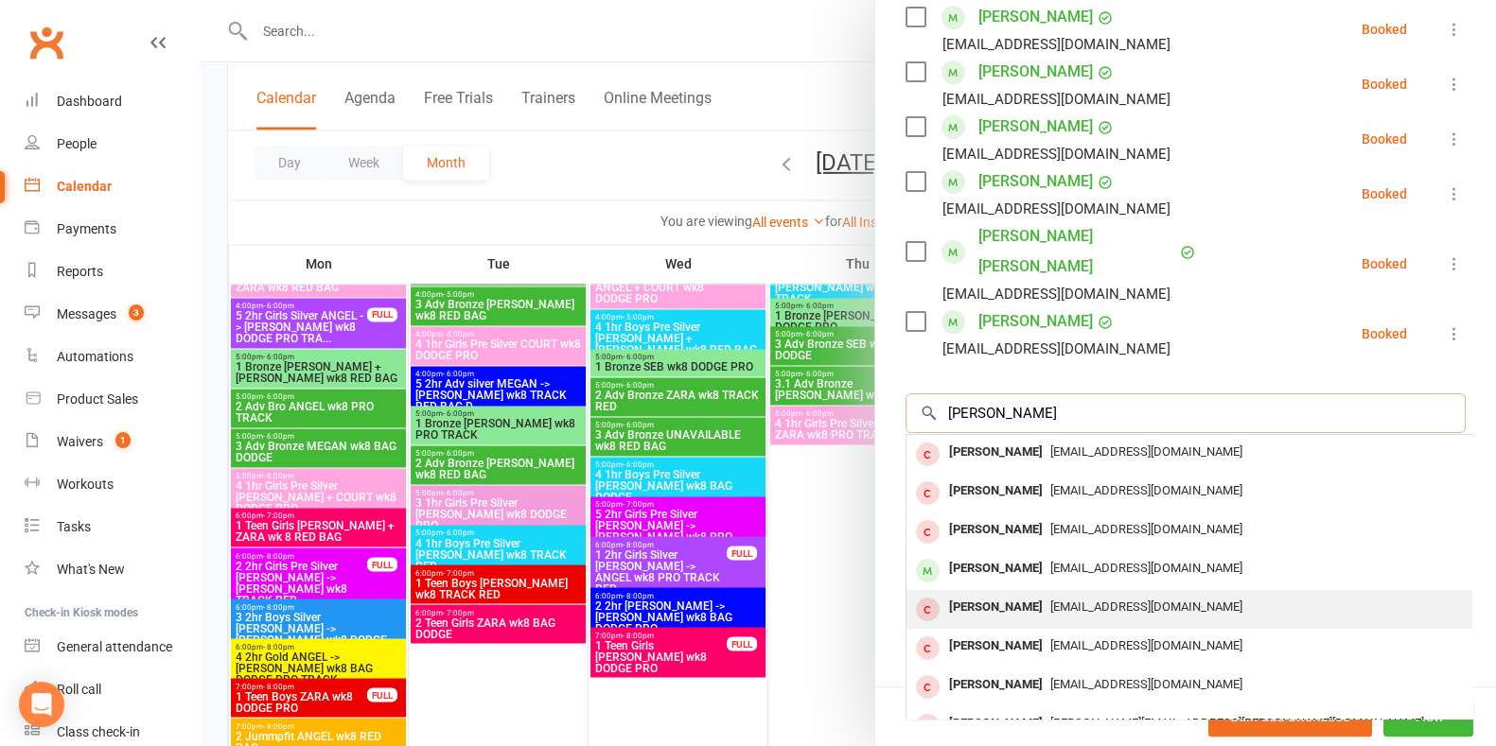
scroll to position [103, 0]
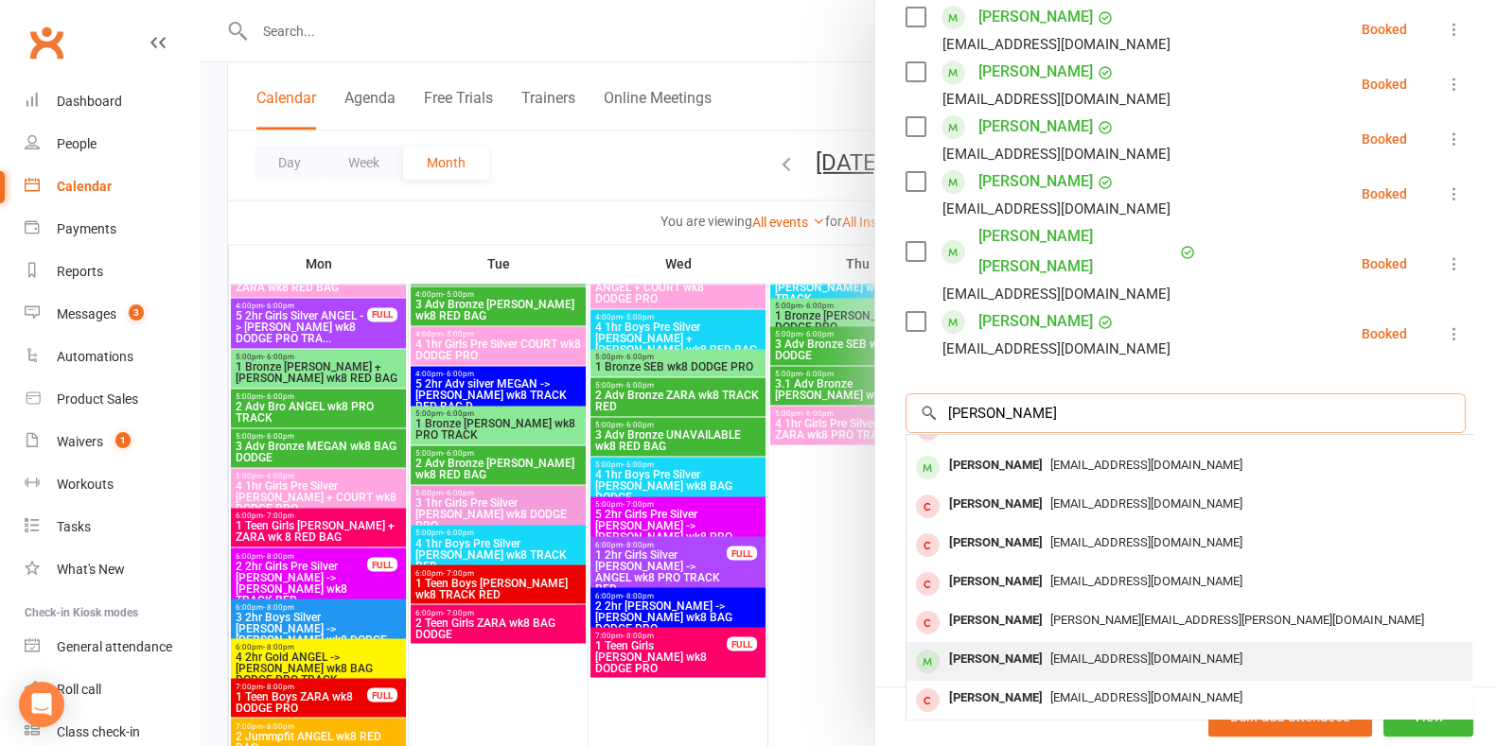
type input "[PERSON_NAME]"
click at [1108, 652] on span "[EMAIL_ADDRESS][DOMAIN_NAME]" at bounding box center [1146, 659] width 192 height 14
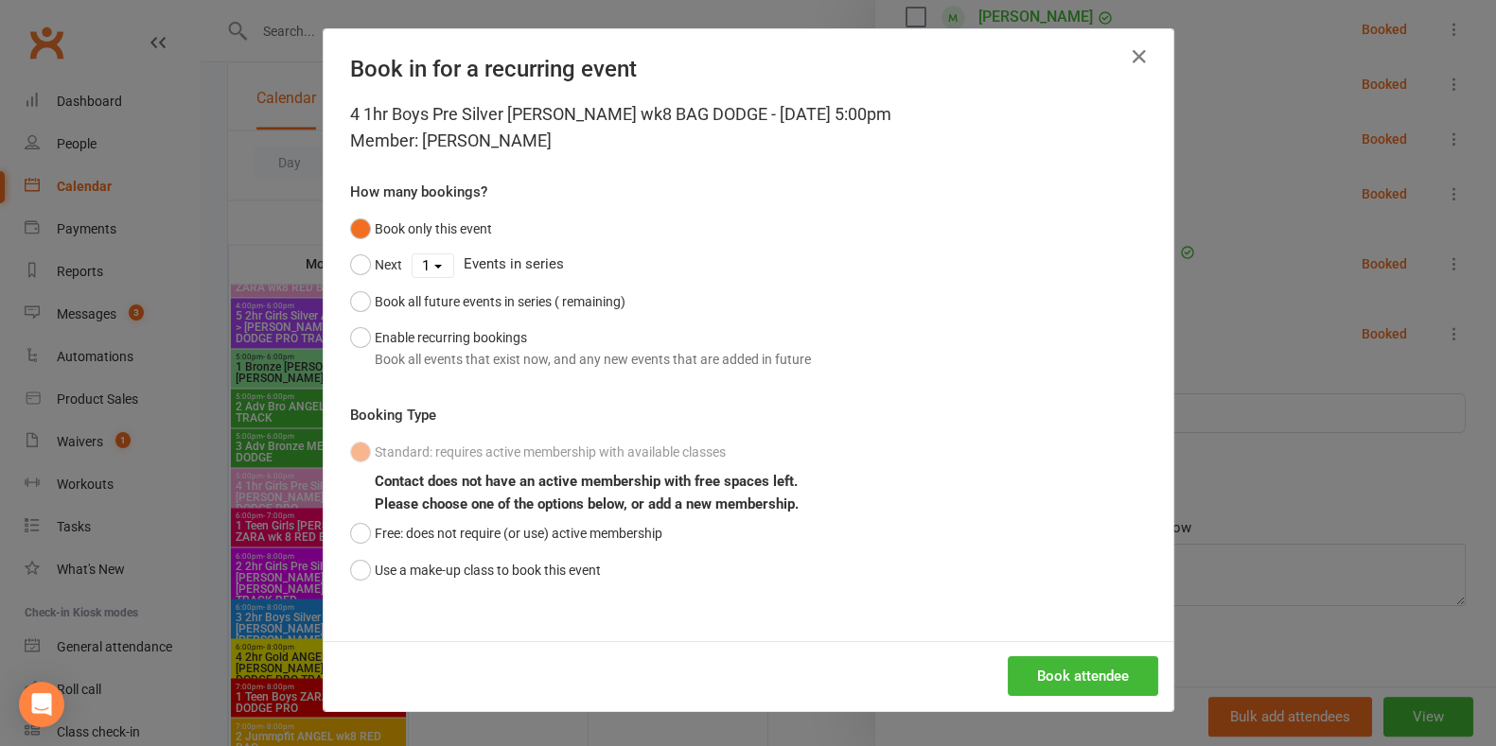
scroll to position [442, 0]
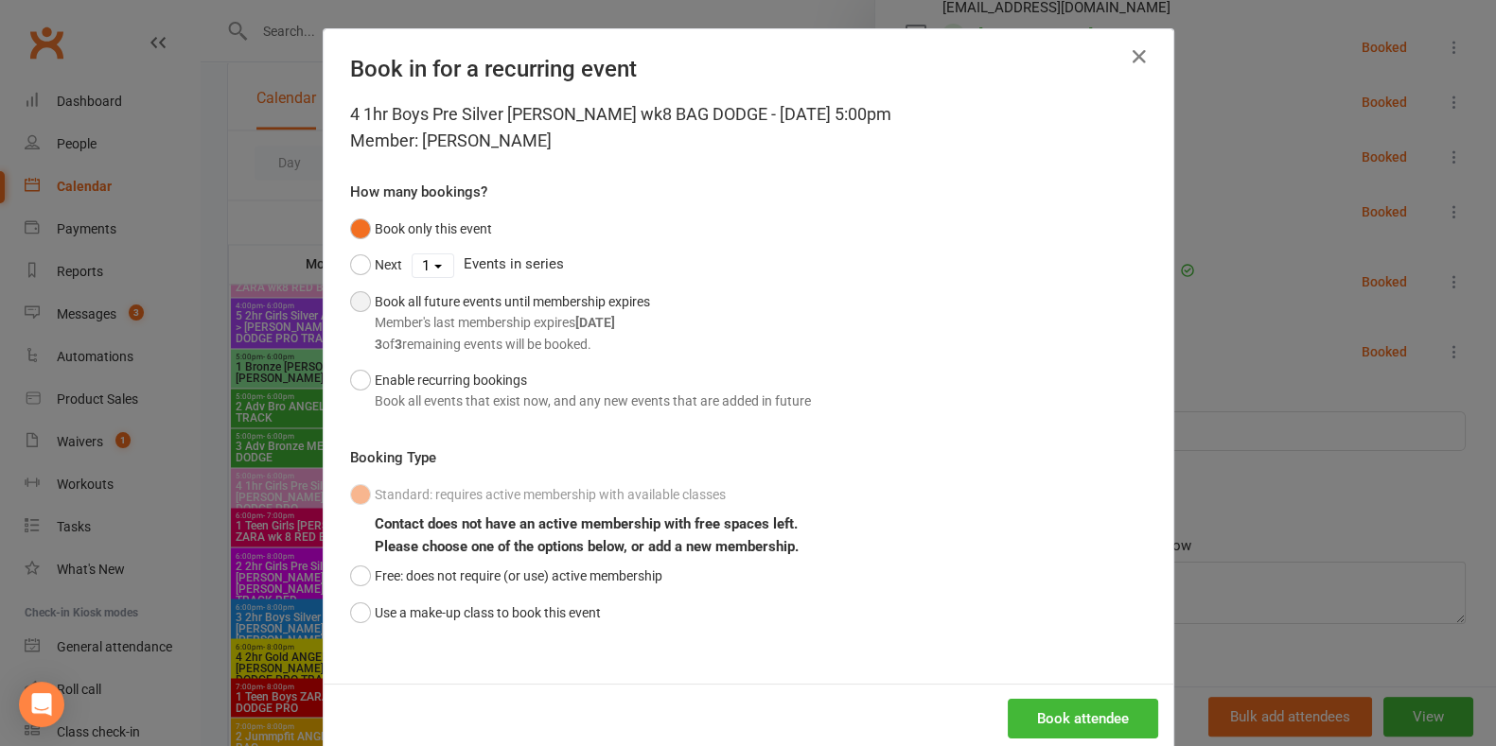
click at [464, 309] on div "Book all future events until membership expires Member's last membership expire…" at bounding box center [512, 322] width 275 height 63
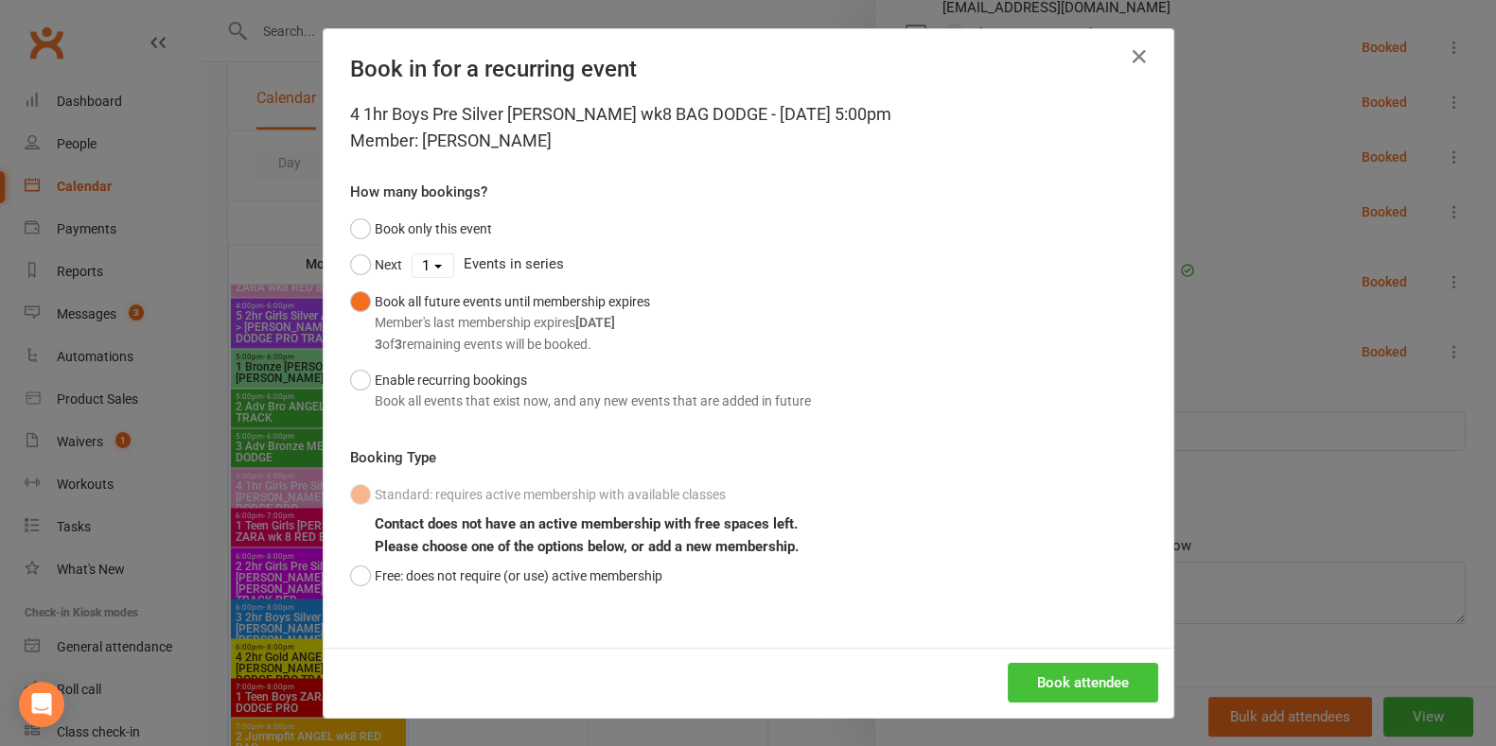
click at [1128, 694] on button "Book attendee" at bounding box center [1083, 683] width 150 height 40
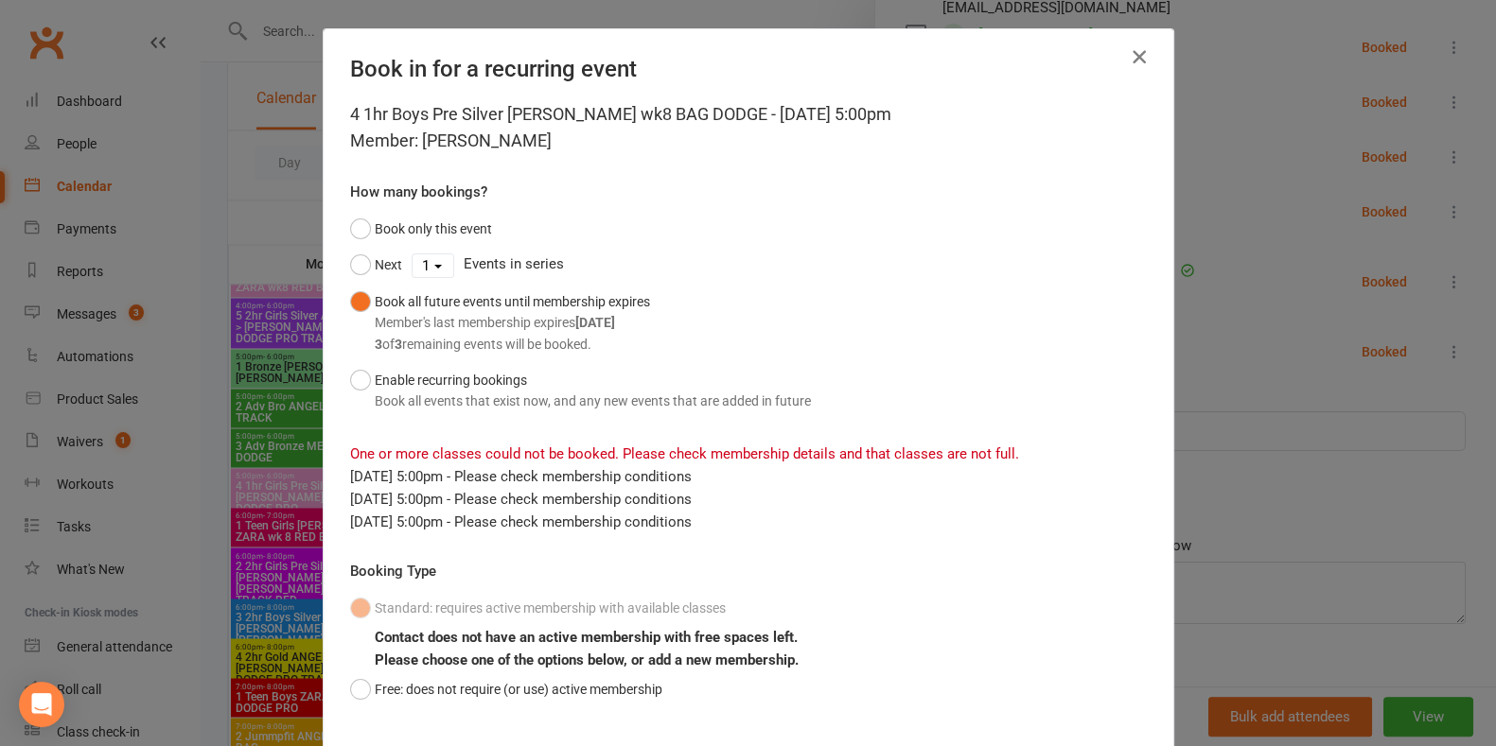
click at [1128, 58] on icon "button" at bounding box center [1139, 56] width 23 height 23
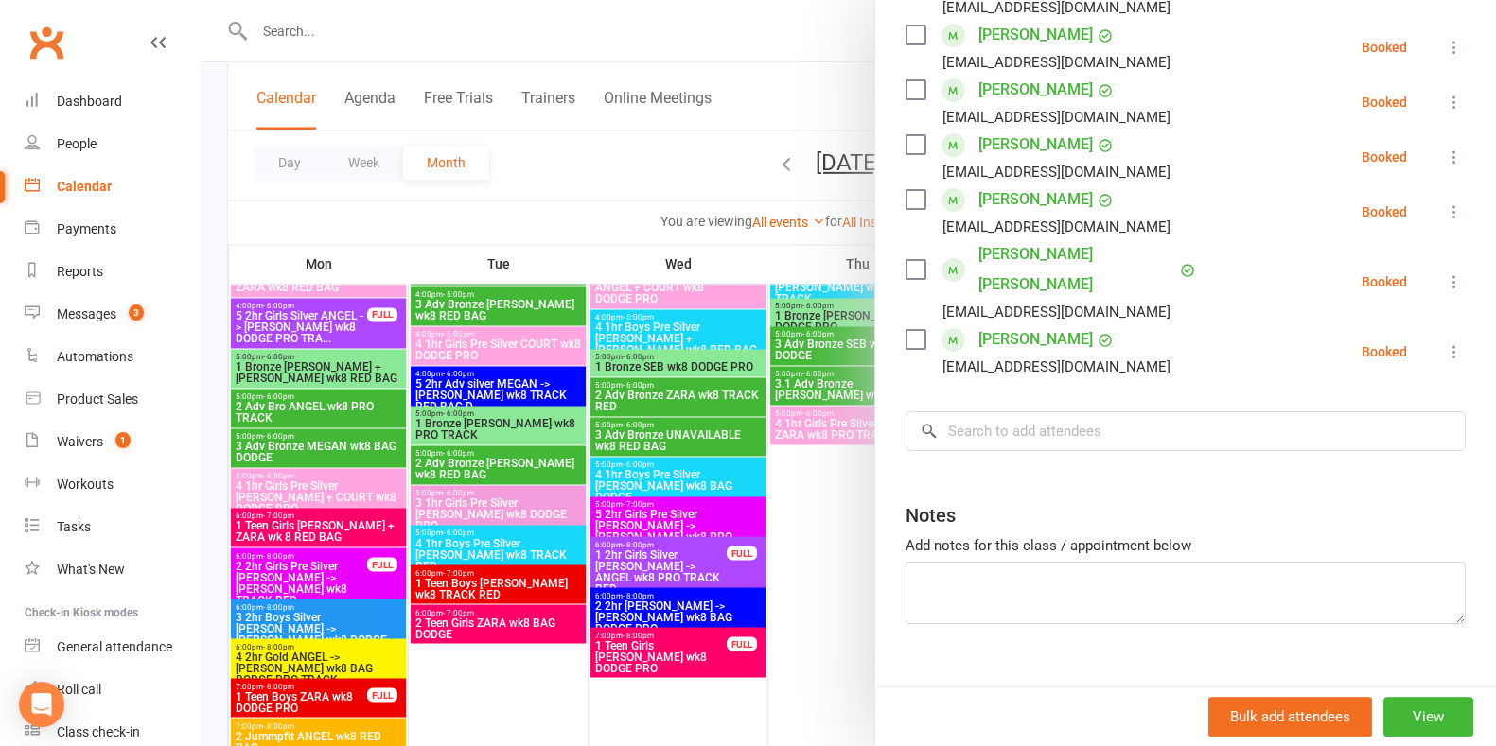
click at [487, 26] on div at bounding box center [848, 373] width 1295 height 746
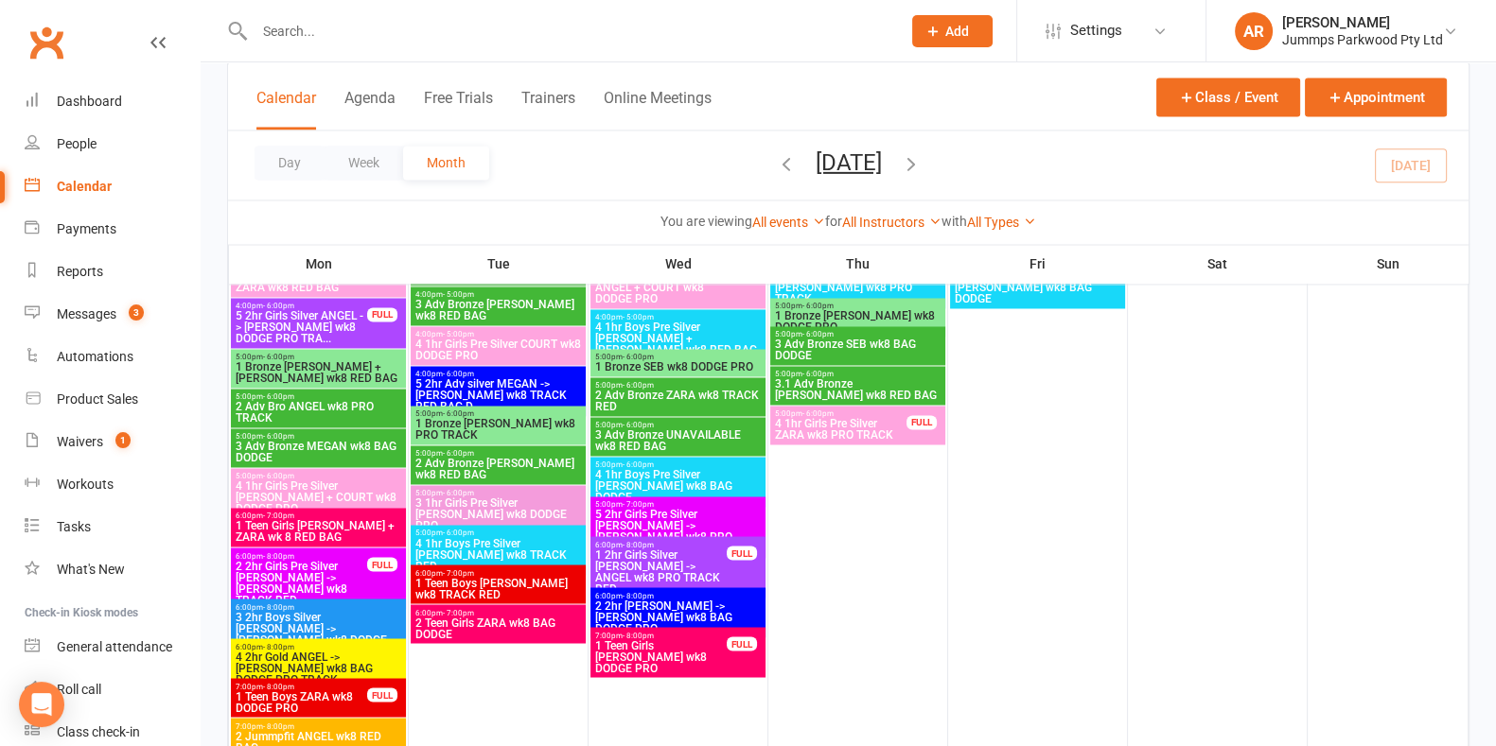
click at [487, 26] on input "text" at bounding box center [568, 31] width 639 height 26
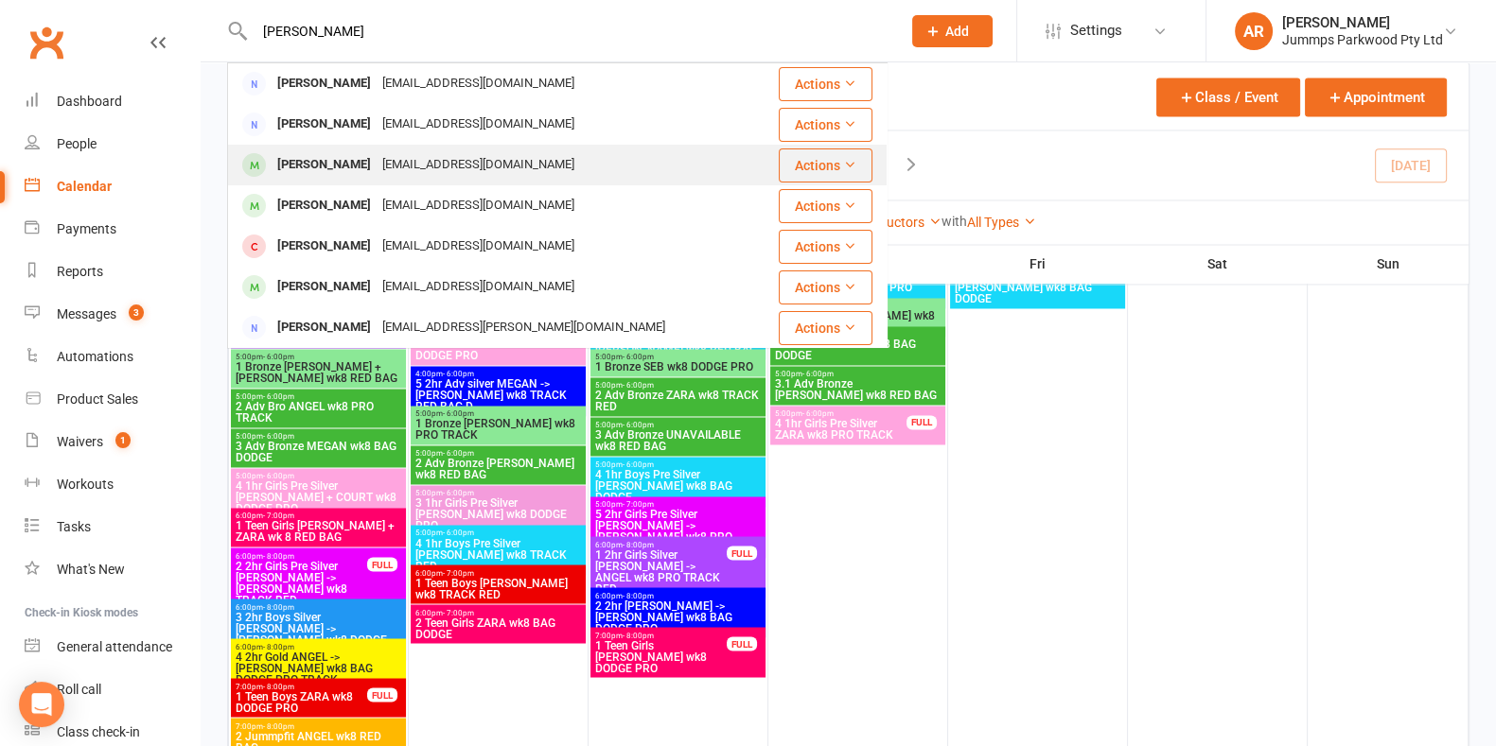
type input "[PERSON_NAME]"
click at [468, 173] on div "[EMAIL_ADDRESS][DOMAIN_NAME]" at bounding box center [478, 164] width 203 height 27
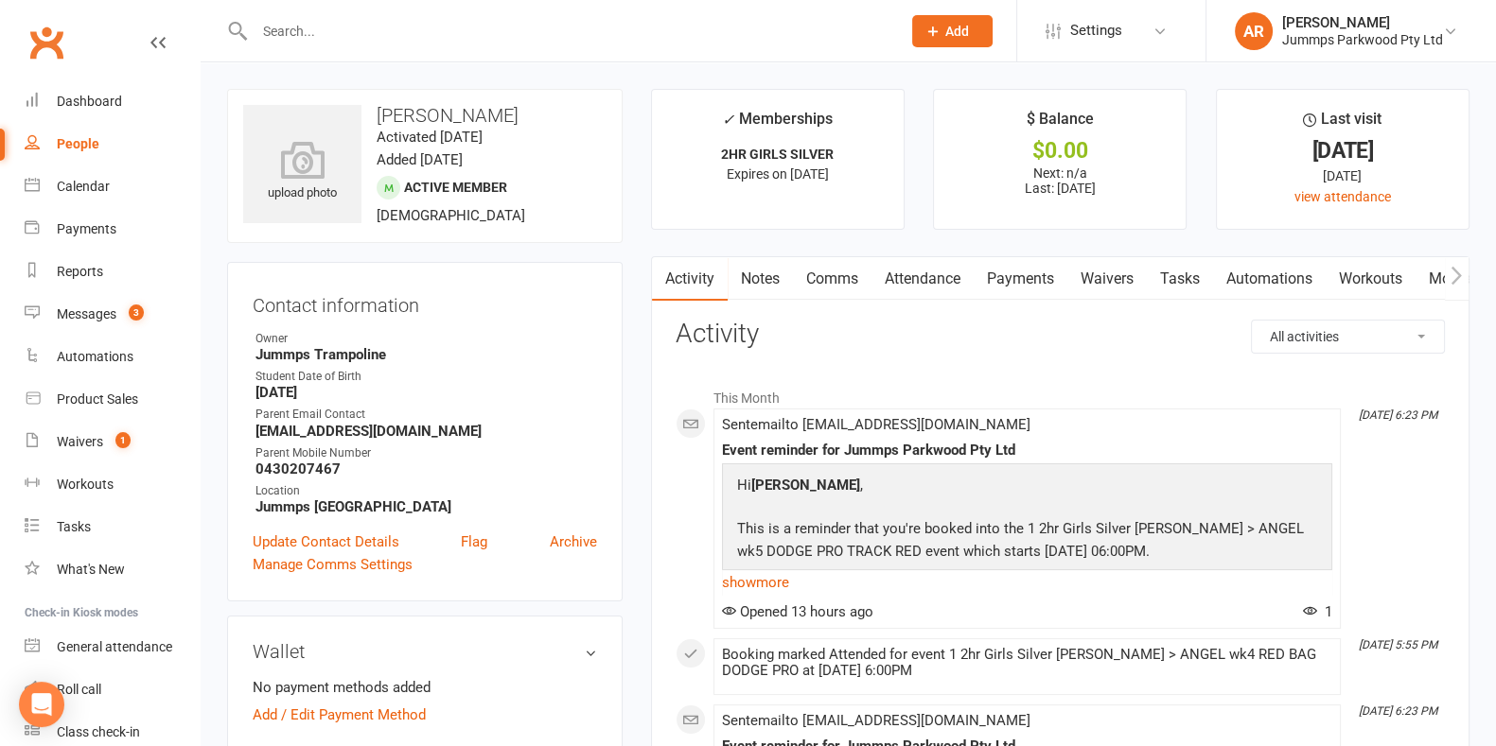
click at [941, 292] on link "Attendance" at bounding box center [922, 279] width 102 height 44
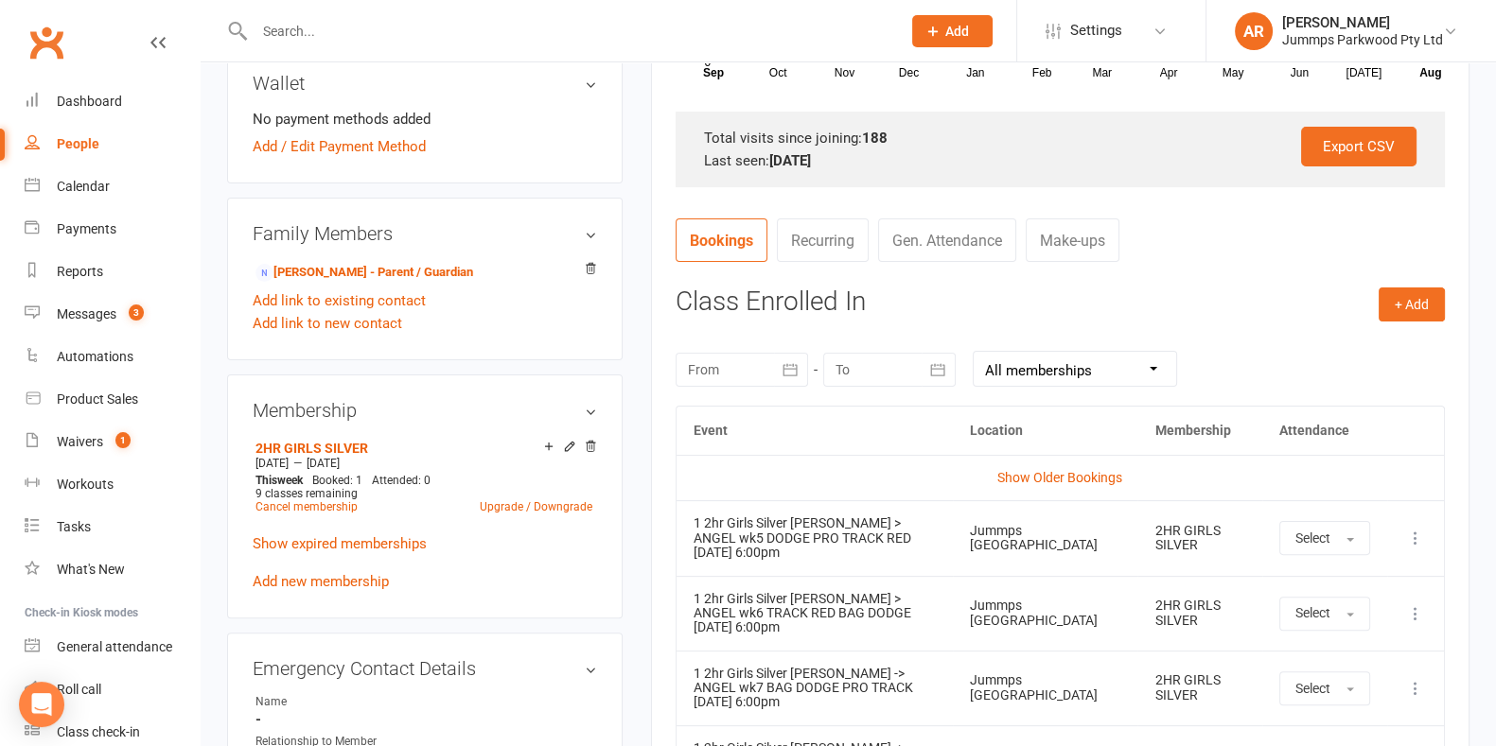
scroll to position [570, 0]
click at [1316, 546] on button "Select" at bounding box center [1324, 537] width 91 height 34
click at [1330, 610] on span "Absent" at bounding box center [1317, 617] width 44 height 17
click at [658, 204] on div "Activity Notes Comms Attendance Payments Waivers Tasks Automations Workouts Mob…" at bounding box center [1060, 394] width 818 height 1414
